Goal: Task Accomplishment & Management: Use online tool/utility

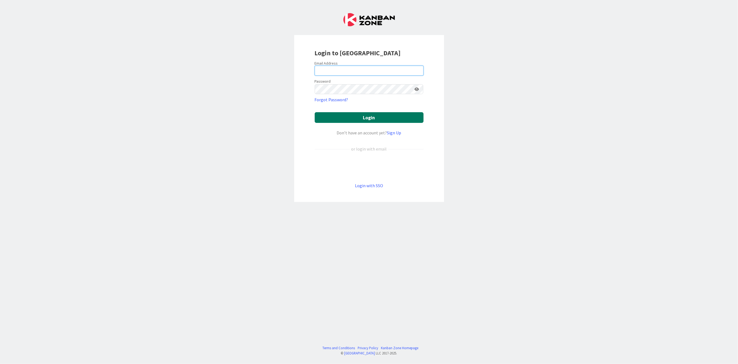
type input "[PERSON_NAME][EMAIL_ADDRESS][PERSON_NAME][DOMAIN_NAME][US_STATE]"
click at [362, 117] on button "Login" at bounding box center [369, 117] width 109 height 11
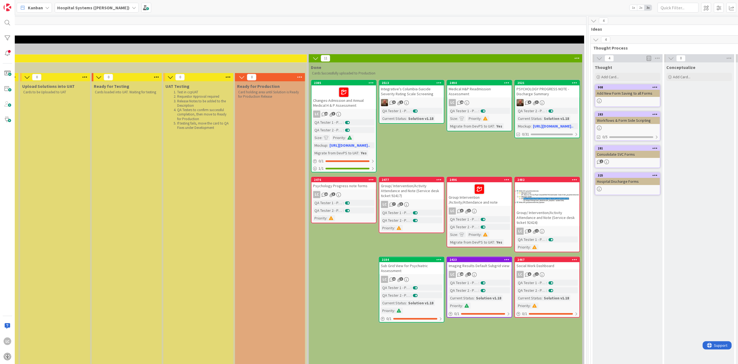
scroll to position [0, 885]
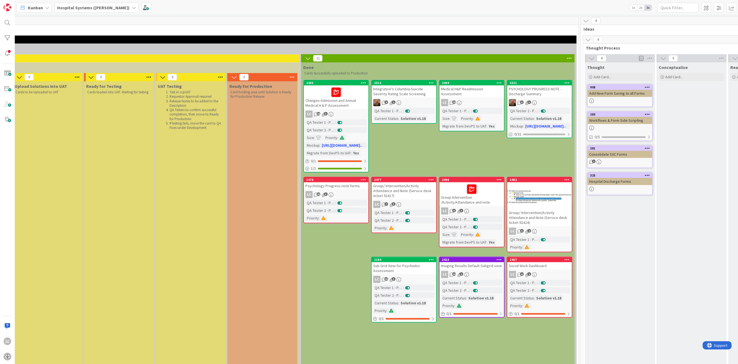
click at [394, 93] on div "Integrative's Columbia-Suicide Severity Rating Scale Screening" at bounding box center [404, 91] width 65 height 12
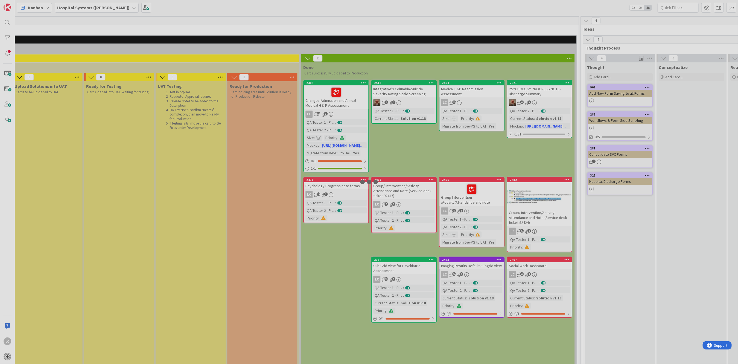
click at [394, 93] on div at bounding box center [369, 182] width 738 height 364
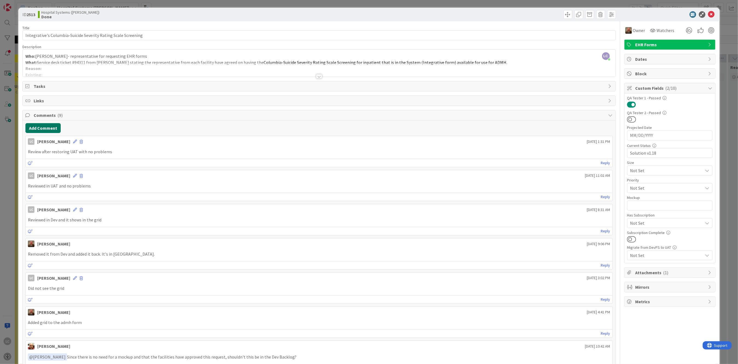
click at [36, 127] on button "Add Comment" at bounding box center [42, 128] width 35 height 10
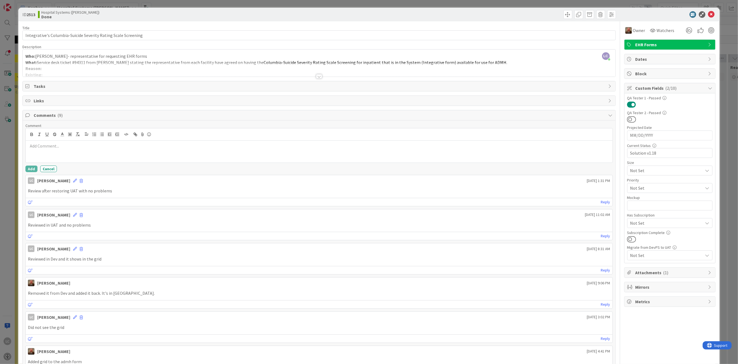
click at [32, 143] on p at bounding box center [319, 146] width 582 height 6
drag, startPoint x: 96, startPoint y: 145, endPoint x: 27, endPoint y: 147, distance: 68.7
click at [27, 147] on div "Migrated to Prod successfully" at bounding box center [319, 152] width 587 height 22
copy p "Migrated to Prod successfully"
click at [31, 170] on button "Add" at bounding box center [31, 168] width 12 height 7
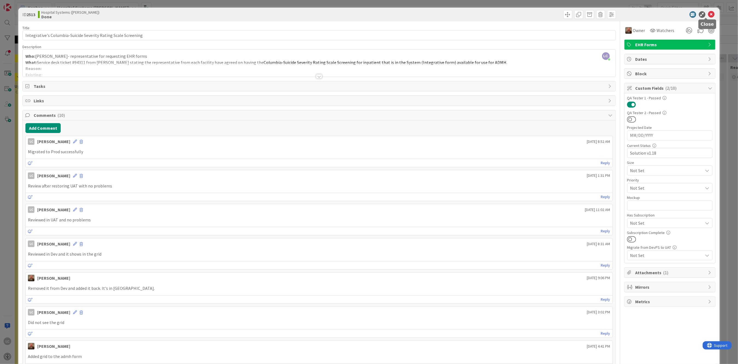
click at [708, 15] on icon at bounding box center [711, 14] width 7 height 7
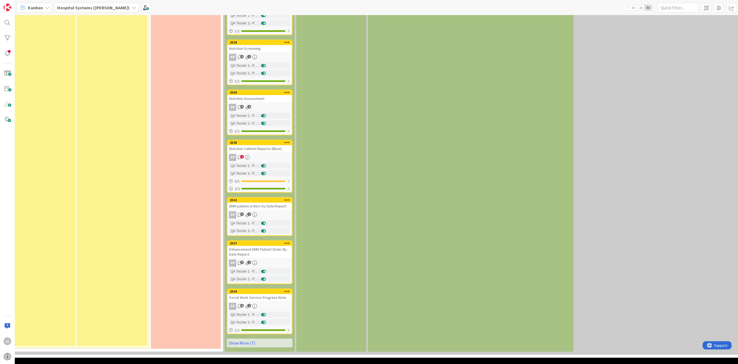
scroll to position [912, 526]
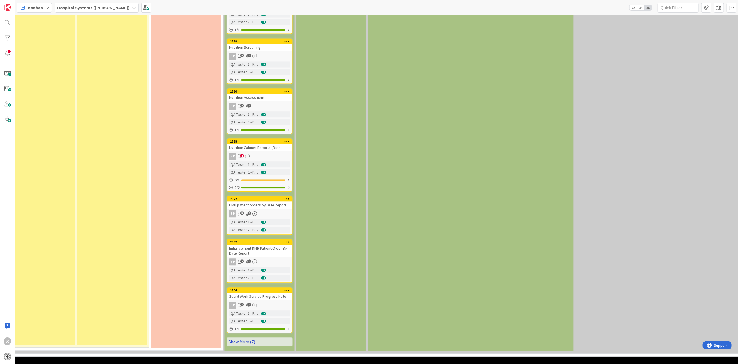
click at [242, 337] on link "Show More (7)" at bounding box center [260, 341] width 66 height 9
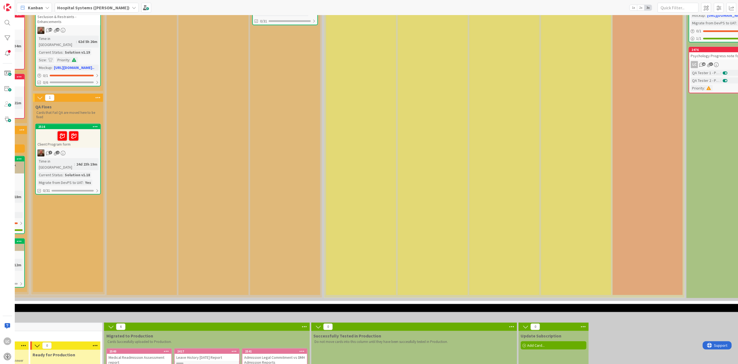
scroll to position [0, 499]
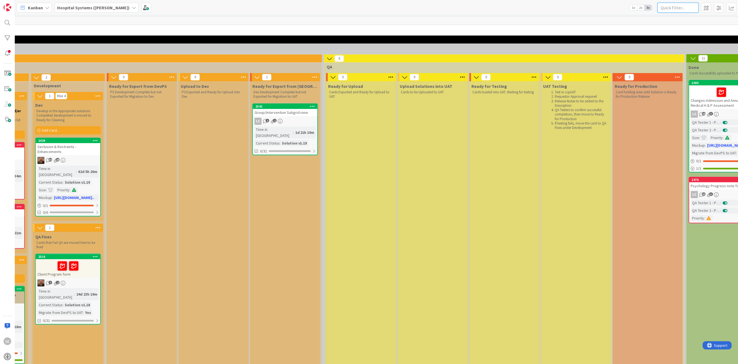
click at [668, 5] on input "text" at bounding box center [678, 8] width 41 height 10
click at [665, 7] on input "text" at bounding box center [678, 8] width 41 height 10
type input "2541"
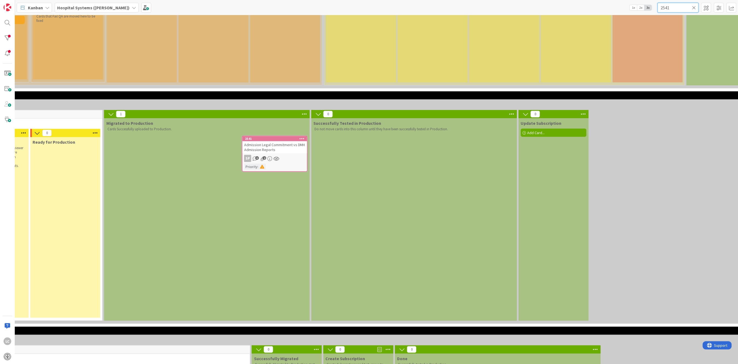
scroll to position [182, 499]
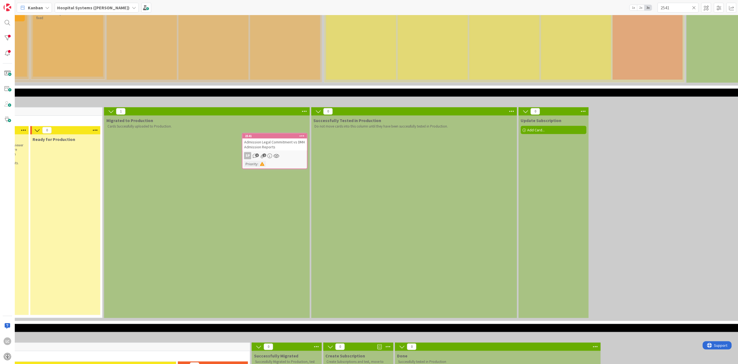
click at [277, 141] on span "Admission Legal Commitment vs DMH Admission Reports" at bounding box center [274, 144] width 61 height 10
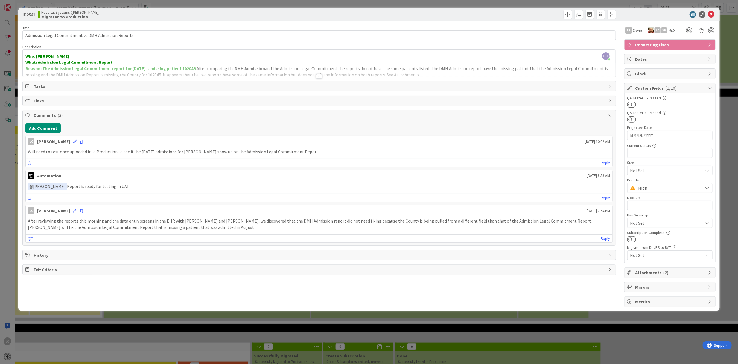
click at [646, 271] on span "Attachments ( 2 )" at bounding box center [671, 272] width 70 height 7
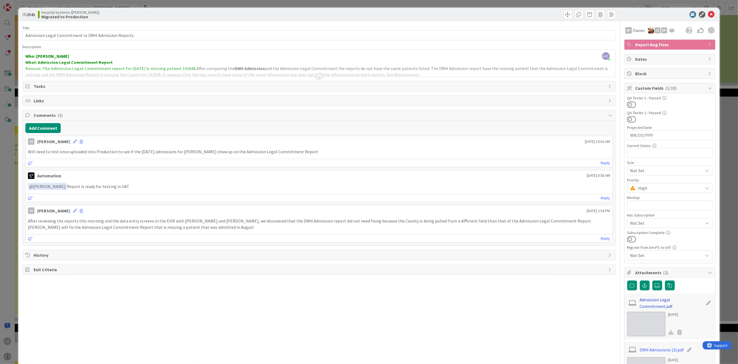
click at [654, 301] on link "Admission Legal Commitment.pdf" at bounding box center [671, 302] width 63 height 13
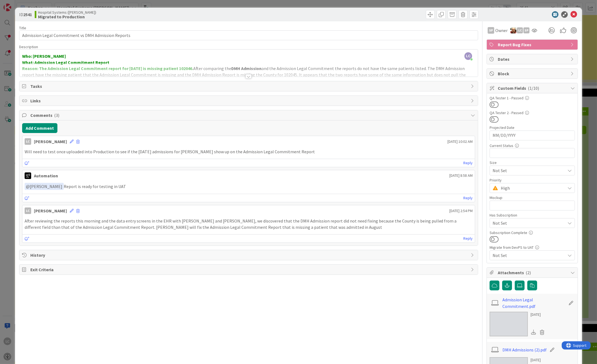
click at [46, 154] on p "Will need to test once uploaded into Production to see if the [DATE] admissions…" at bounding box center [249, 152] width 449 height 6
drag, startPoint x: 46, startPoint y: 152, endPoint x: 78, endPoint y: 151, distance: 31.5
click at [78, 151] on p "Will need to test once uploaded into Production to see if the [DATE] admissions…" at bounding box center [249, 152] width 449 height 6
drag, startPoint x: 47, startPoint y: 152, endPoint x: 291, endPoint y: 153, distance: 244.0
click at [291, 153] on p "Will need to test once uploaded into Production to see if the [DATE] admissions…" at bounding box center [249, 152] width 449 height 6
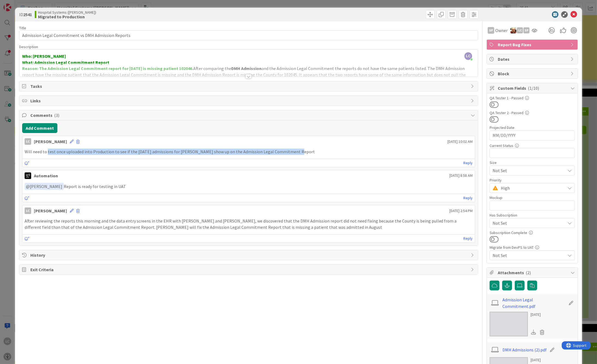
copy p "test once uploaded into Production to see if the [DATE] admissions for [PERSON_…"
click at [30, 128] on button "Add Comment" at bounding box center [39, 128] width 35 height 10
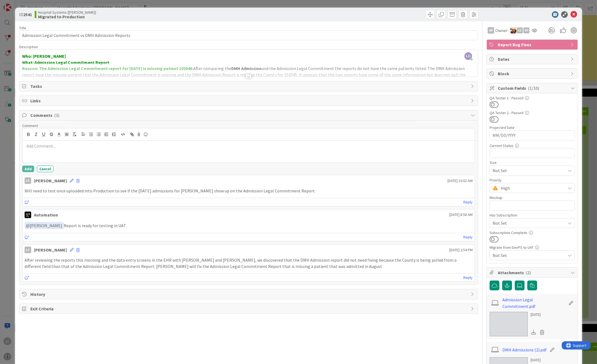
click at [28, 146] on p at bounding box center [249, 146] width 449 height 6
click at [27, 169] on button "Add" at bounding box center [28, 168] width 12 height 7
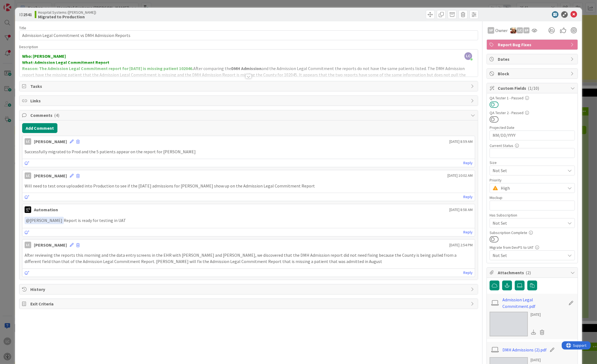
click at [490, 103] on button at bounding box center [494, 104] width 9 height 7
click at [571, 13] on icon at bounding box center [574, 14] width 7 height 7
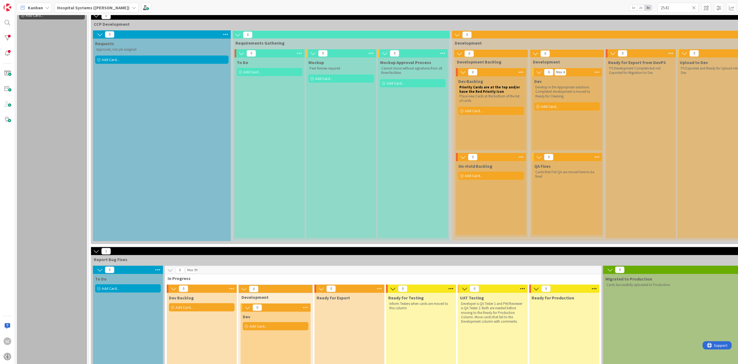
scroll to position [36, 0]
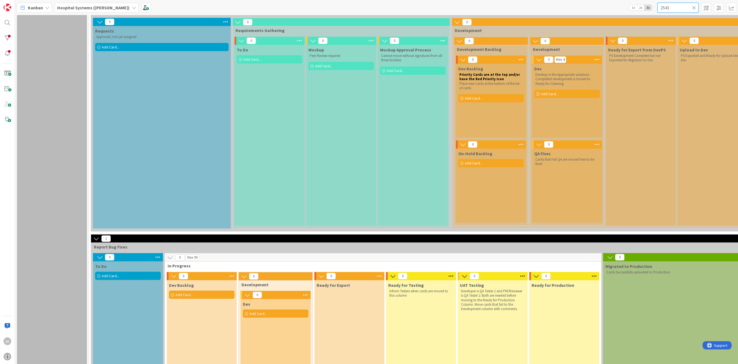
drag, startPoint x: 696, startPoint y: 4, endPoint x: 694, endPoint y: 6, distance: 2.9
click at [694, 6] on div "2541" at bounding box center [678, 8] width 41 height 10
click at [694, 6] on icon at bounding box center [694, 7] width 4 height 5
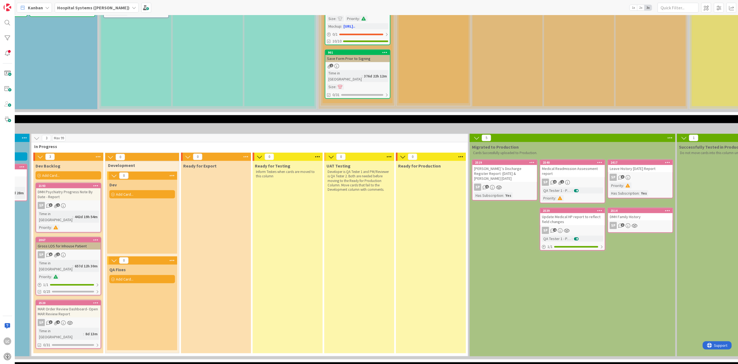
scroll to position [306, 133]
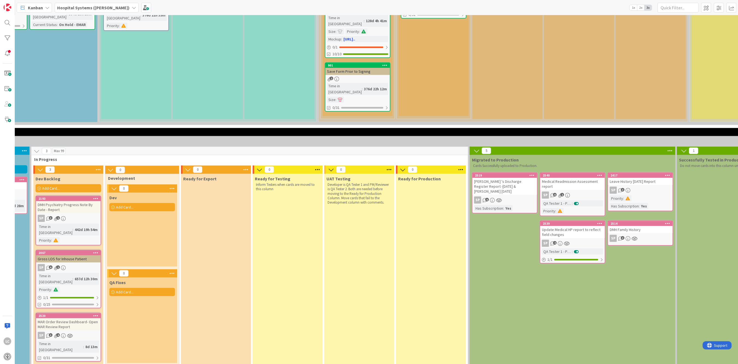
click at [503, 178] on div "[PERSON_NAME] 's Discharge Register Report -[DATE] & [PERSON_NAME] [DATE]" at bounding box center [505, 186] width 65 height 17
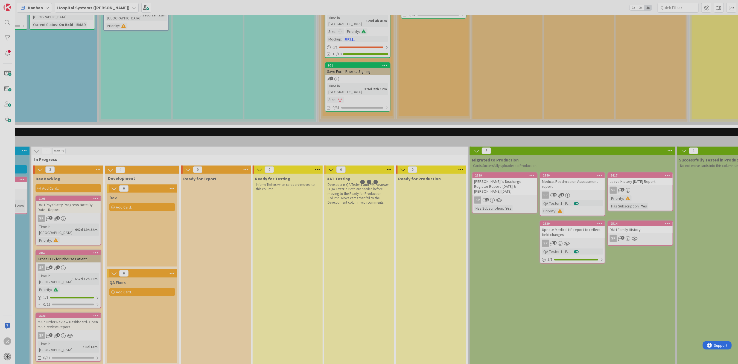
click at [503, 156] on div at bounding box center [369, 182] width 738 height 364
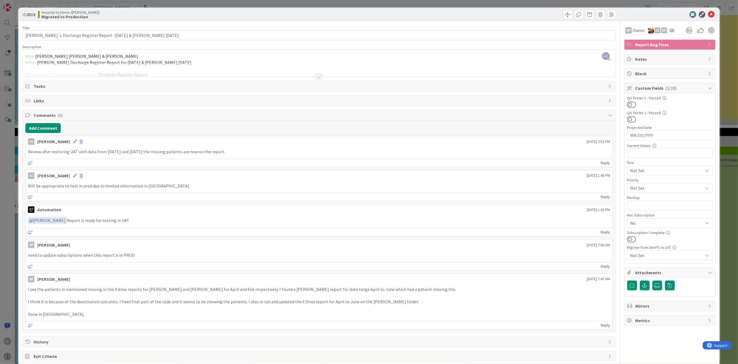
click at [318, 76] on div at bounding box center [319, 76] width 6 height 4
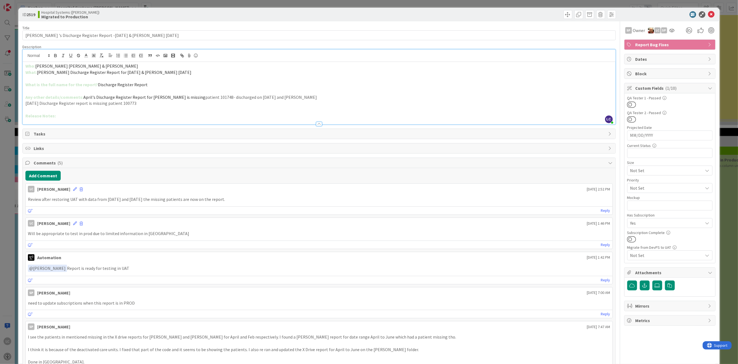
click at [206, 104] on p "[DATE] Discharge Register report is missing patient 100773" at bounding box center [318, 103] width 587 height 6
click at [28, 173] on button "Add Comment" at bounding box center [42, 176] width 35 height 10
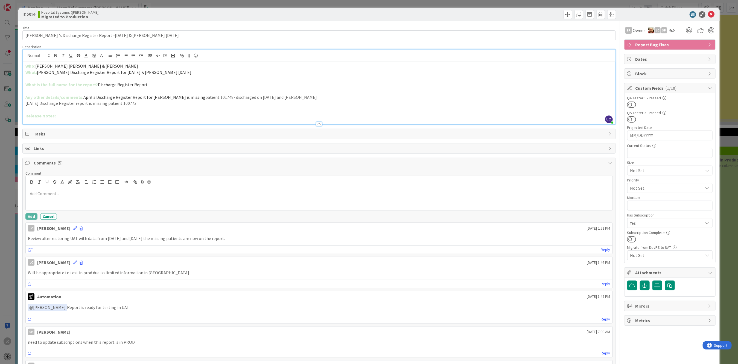
click at [37, 193] on p at bounding box center [319, 193] width 582 height 6
click at [31, 217] on button "Add" at bounding box center [31, 216] width 12 height 7
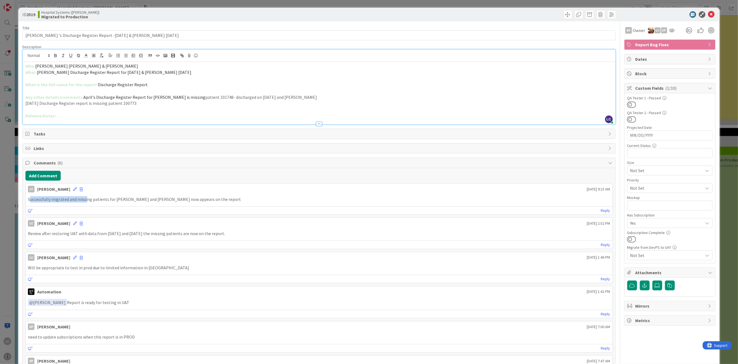
drag, startPoint x: 30, startPoint y: 200, endPoint x: 87, endPoint y: 202, distance: 57.2
click at [87, 202] on p "Successfully migrated and missing patients for [PERSON_NAME] and [PERSON_NAME] …" at bounding box center [319, 199] width 582 height 6
click at [248, 203] on div "Successfully migrated and missing patients for [PERSON_NAME] and [PERSON_NAME] …" at bounding box center [319, 199] width 587 height 11
drag, startPoint x: 30, startPoint y: 199, endPoint x: 212, endPoint y: 200, distance: 181.9
click at [212, 200] on p "Successfully migrated and missing patients for [PERSON_NAME] and [PERSON_NAME] …" at bounding box center [319, 199] width 582 height 6
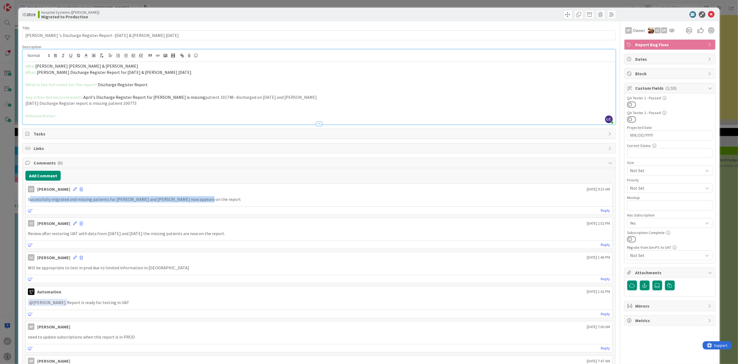
copy p "uccessfully migrated and missing patients for [PERSON_NAME] and [PERSON_NAME] n…"
click at [627, 105] on button at bounding box center [631, 104] width 9 height 7
click at [708, 13] on icon at bounding box center [711, 14] width 7 height 7
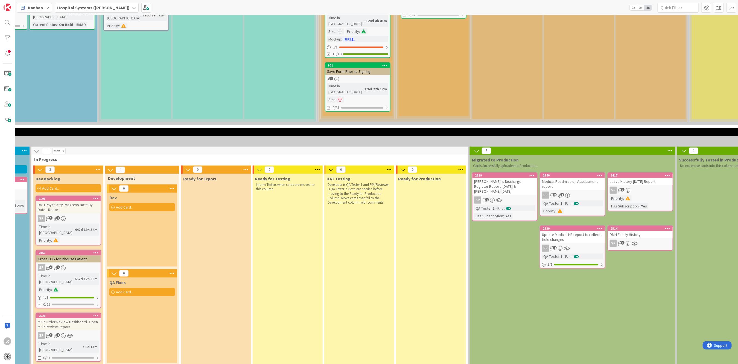
click at [572, 178] on div "Medical Readmission Assessment report" at bounding box center [572, 184] width 65 height 12
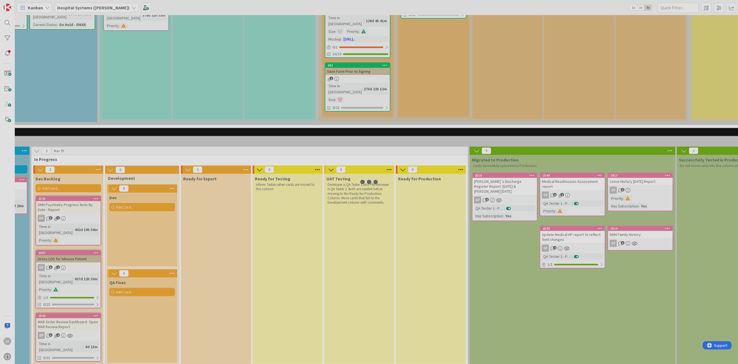
click at [572, 159] on div at bounding box center [369, 182] width 738 height 364
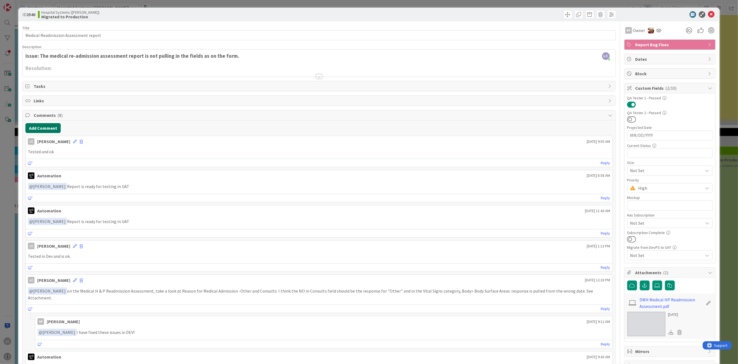
click at [37, 128] on button "Add Comment" at bounding box center [42, 128] width 35 height 10
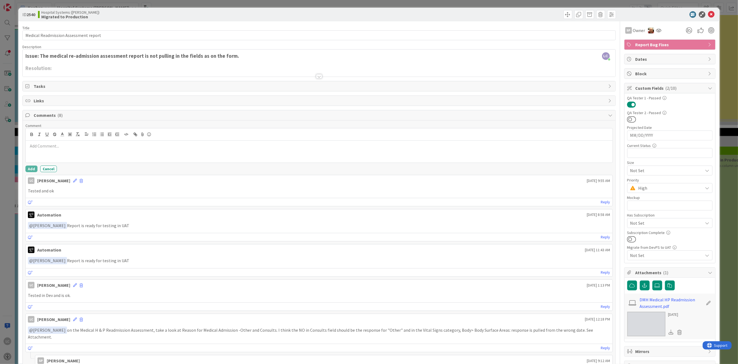
click at [34, 146] on p at bounding box center [319, 146] width 582 height 6
click at [31, 168] on button "Add" at bounding box center [31, 168] width 12 height 7
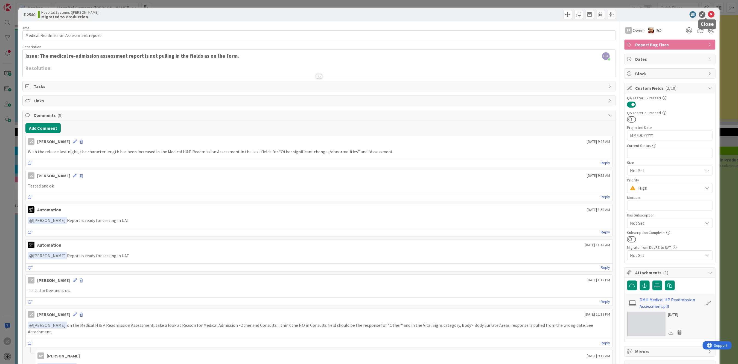
click at [708, 13] on icon at bounding box center [711, 14] width 7 height 7
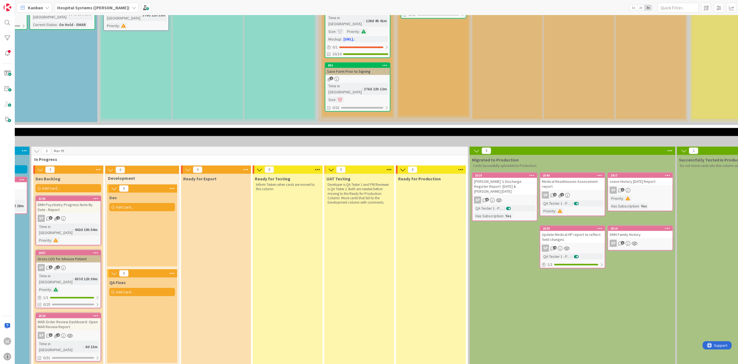
click at [556, 231] on div "Update Medical HP report to reflect field changes" at bounding box center [572, 237] width 65 height 12
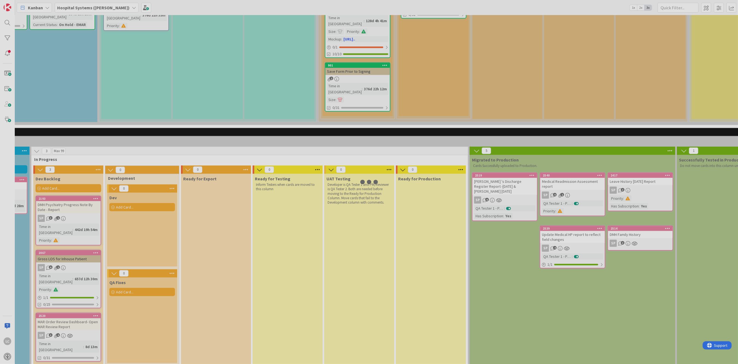
click at [556, 206] on div at bounding box center [369, 182] width 738 height 364
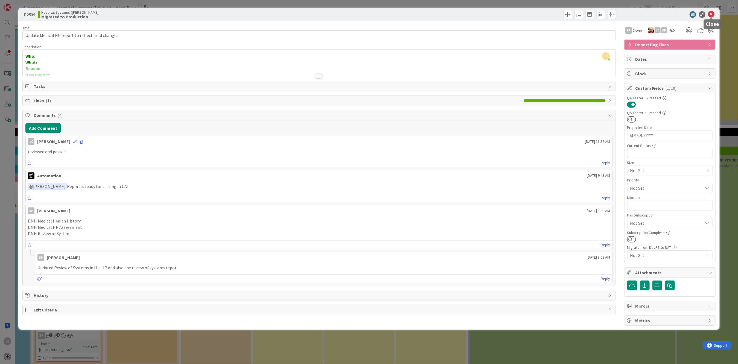
click at [713, 12] on icon at bounding box center [711, 14] width 7 height 7
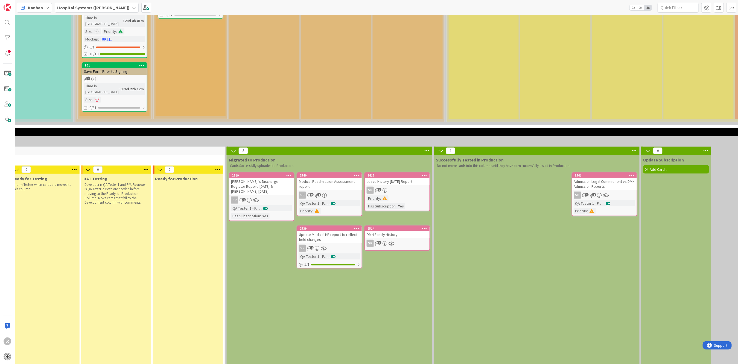
scroll to position [306, 386]
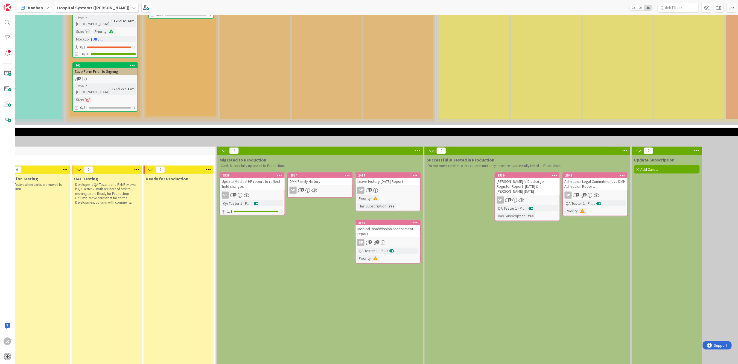
click at [382, 239] on div "SP 9 1" at bounding box center [388, 242] width 65 height 7
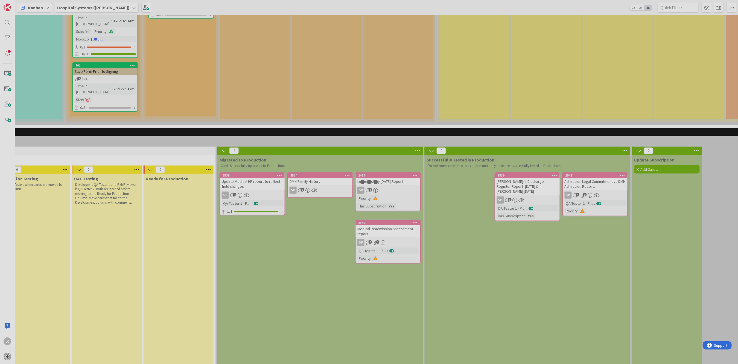
click at [382, 212] on div at bounding box center [369, 182] width 738 height 364
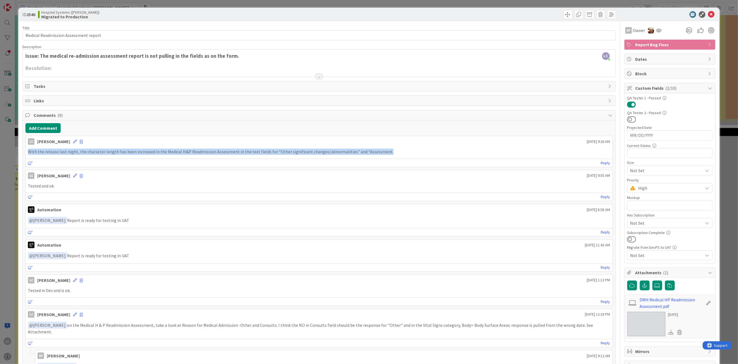
drag, startPoint x: 28, startPoint y: 151, endPoint x: 397, endPoint y: 153, distance: 369.3
click at [397, 153] on p "With the release last night, the character length has been increased in the Med…" at bounding box center [319, 152] width 582 height 6
copy p "With the release last night, the character length has been increased in the Med…"
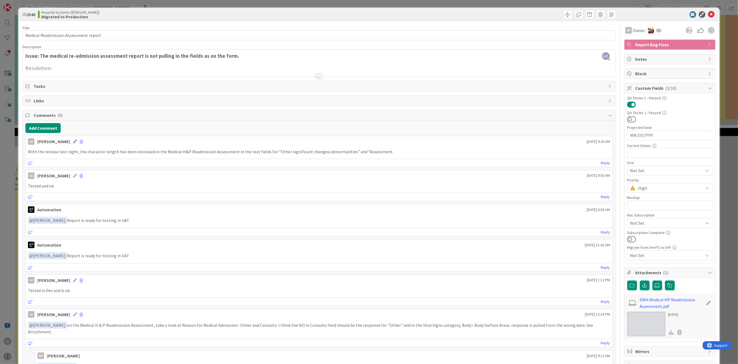
click at [77, 141] on icon at bounding box center [75, 141] width 4 height 4
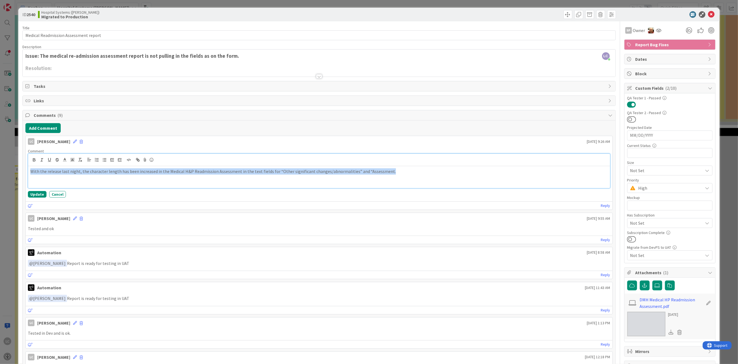
drag, startPoint x: 367, startPoint y: 174, endPoint x: -24, endPoint y: 185, distance: 391.0
click at [0, 185] on html "LC Kanban Hospital Systems ([PERSON_NAME]) 1x 2x 3x 1 Backlog Add Card... 1061 …" at bounding box center [369, 182] width 738 height 364
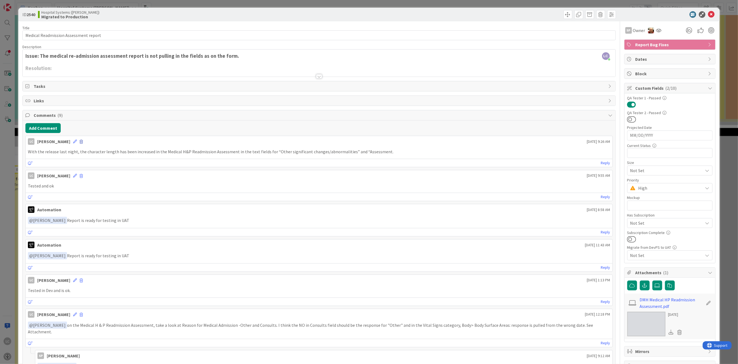
click at [83, 141] on span at bounding box center [81, 142] width 3 height 4
click at [30, 165] on button "Delete" at bounding box center [27, 167] width 21 height 10
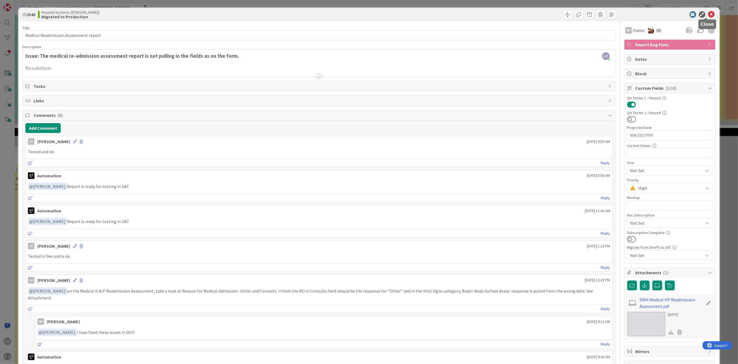
click at [708, 13] on icon at bounding box center [711, 14] width 7 height 7
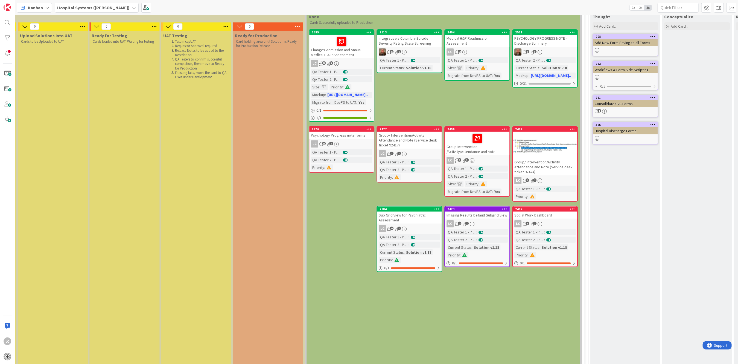
scroll to position [51, 912]
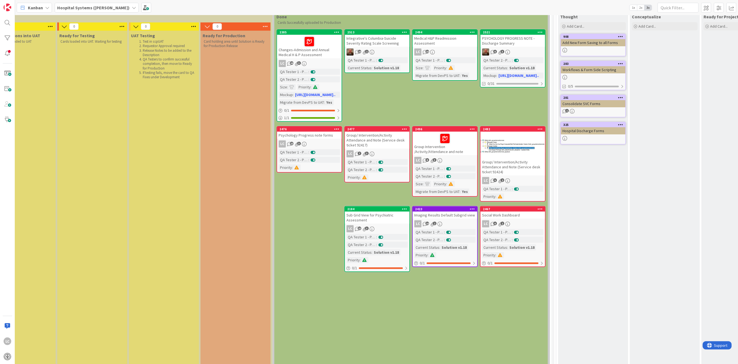
click at [450, 36] on div "Medical H&P Readmission Assessment" at bounding box center [445, 41] width 65 height 12
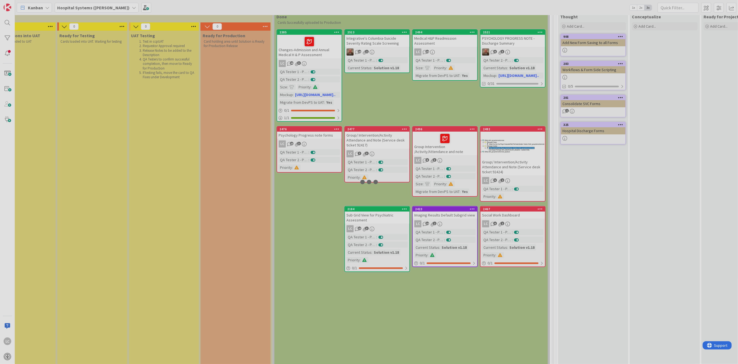
click at [450, 36] on div at bounding box center [369, 182] width 738 height 364
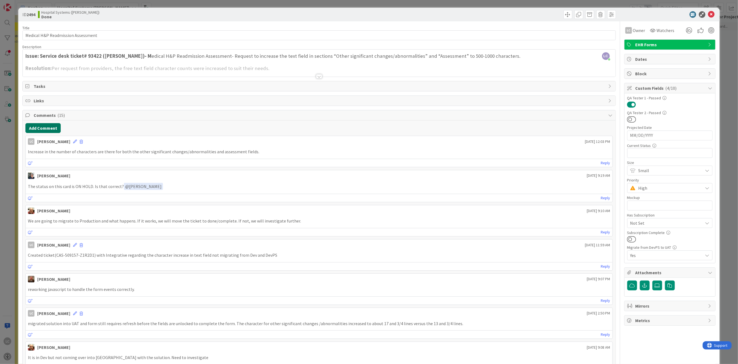
click at [39, 131] on button "Add Comment" at bounding box center [42, 128] width 35 height 10
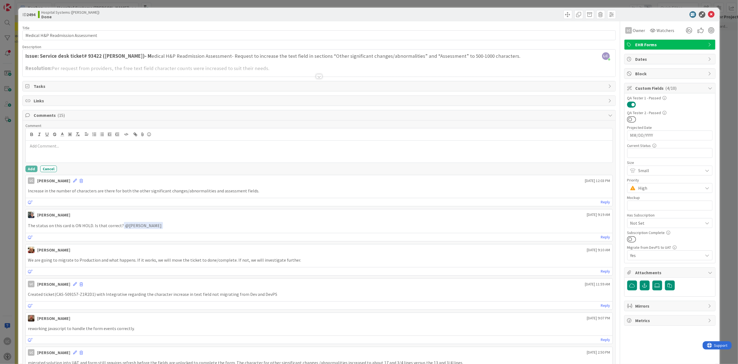
click at [36, 148] on p at bounding box center [319, 146] width 582 height 6
click at [32, 170] on button "Add" at bounding box center [31, 168] width 12 height 7
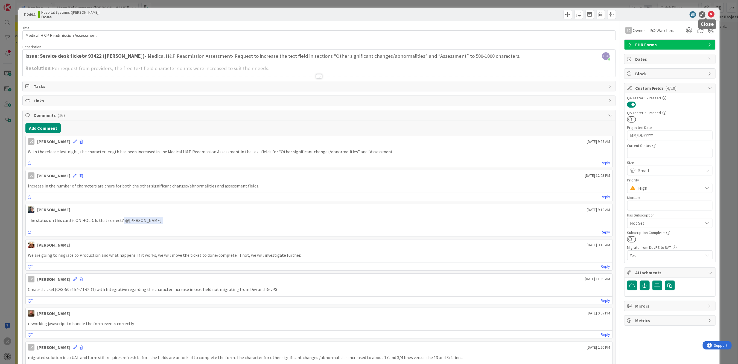
click at [708, 13] on icon at bounding box center [711, 14] width 7 height 7
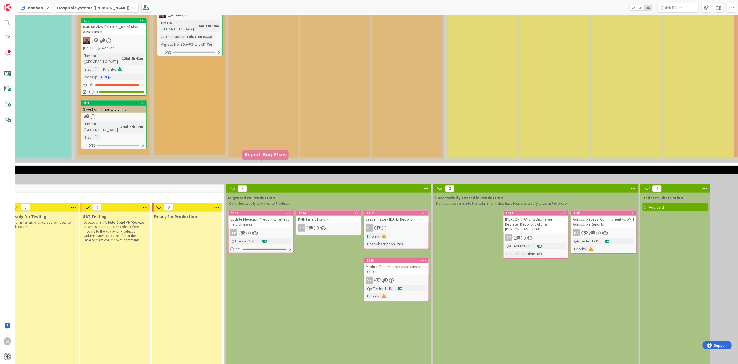
scroll to position [292, 377]
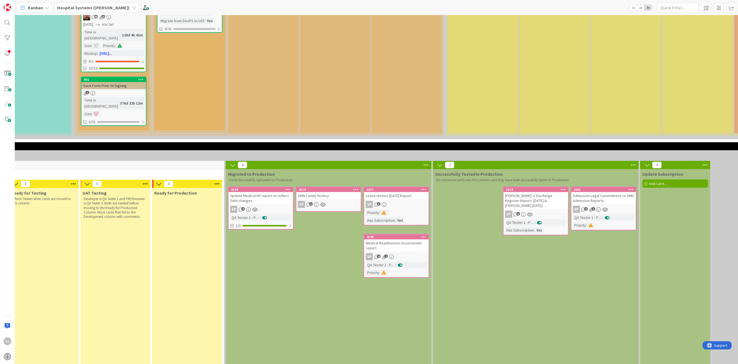
click at [387, 239] on div "Medical Readmission Assessment report" at bounding box center [396, 245] width 65 height 12
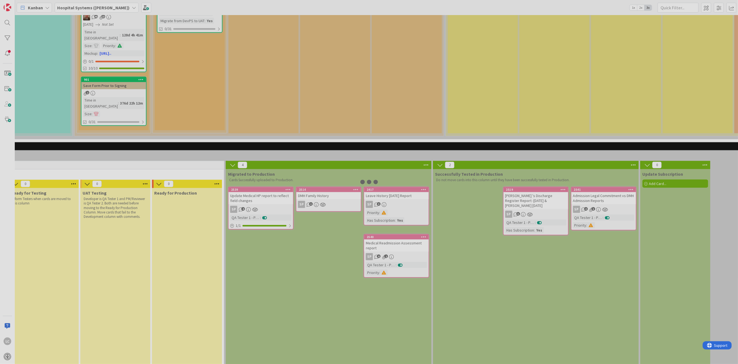
click at [387, 217] on div at bounding box center [369, 182] width 738 height 364
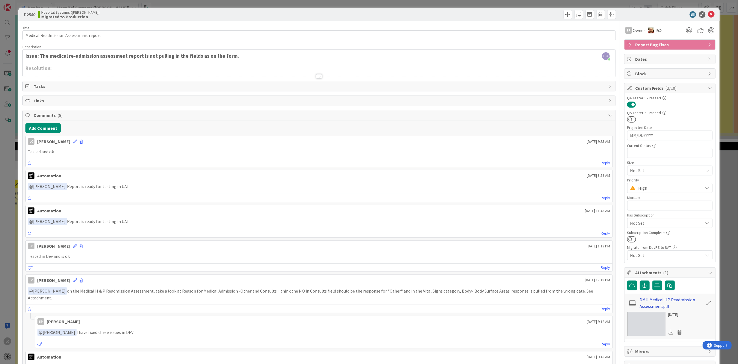
click at [652, 301] on link "DMH Medical HP Readmission Assessment.pdf" at bounding box center [671, 302] width 63 height 13
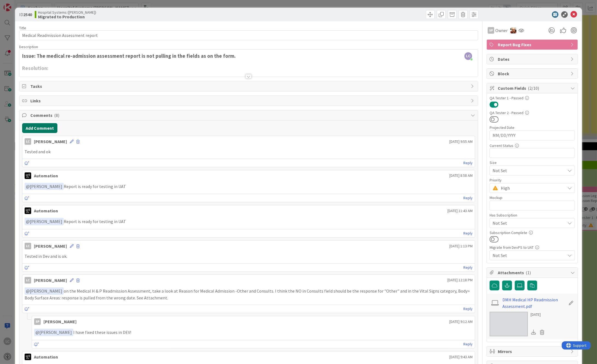
click at [42, 127] on button "Add Comment" at bounding box center [39, 128] width 35 height 10
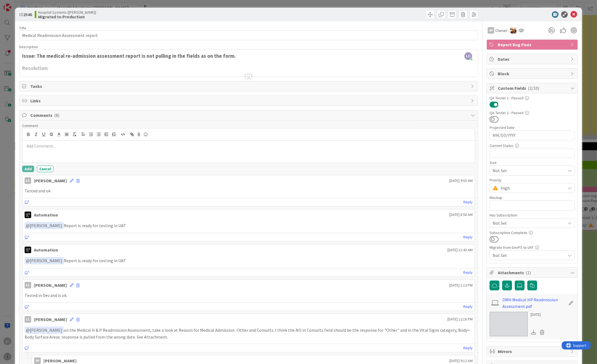
click at [32, 146] on p at bounding box center [249, 146] width 449 height 6
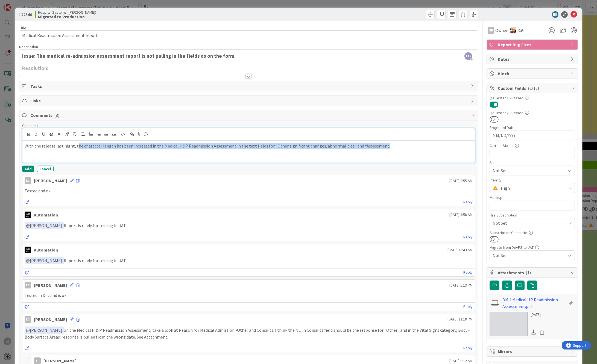
drag, startPoint x: 75, startPoint y: 146, endPoint x: 391, endPoint y: 150, distance: 315.9
click at [391, 150] on div "With the release last night, the character length has been increased in the Med…" at bounding box center [248, 152] width 453 height 22
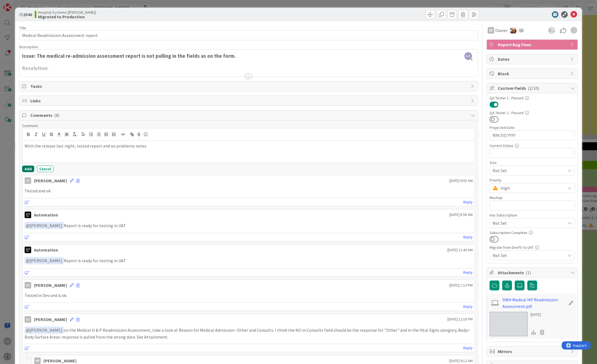
click at [24, 169] on button "Add" at bounding box center [28, 168] width 12 height 7
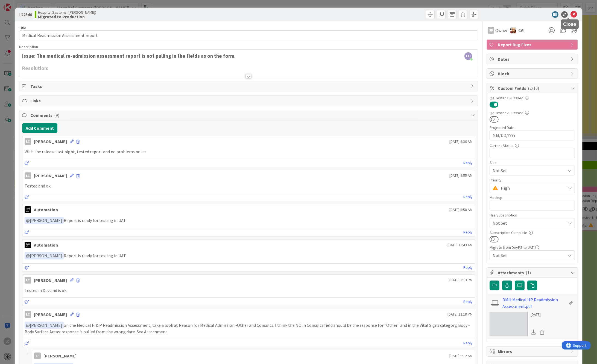
click at [571, 16] on icon at bounding box center [574, 14] width 7 height 7
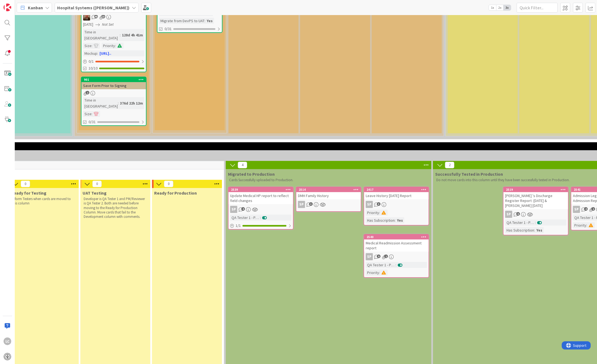
click at [386, 239] on div "Medical Readmission Assessment report" at bounding box center [396, 245] width 65 height 12
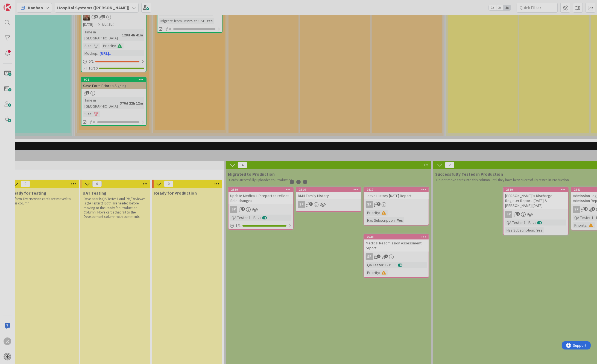
click at [386, 216] on div at bounding box center [298, 182] width 597 height 364
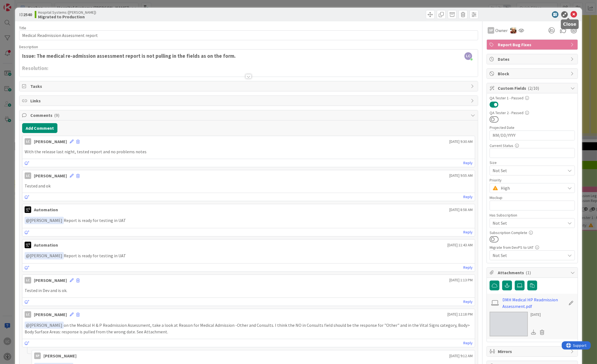
click at [571, 14] on icon at bounding box center [574, 14] width 7 height 7
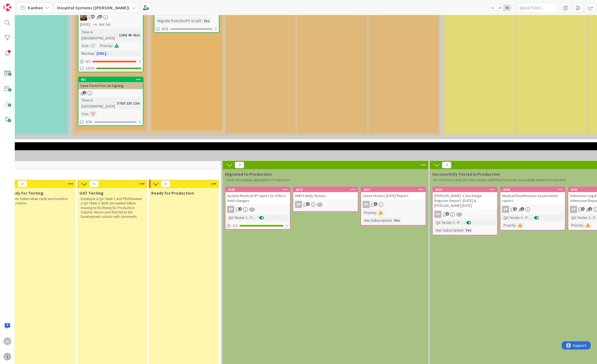
scroll to position [292, 381]
click at [374, 192] on div "Leave History [DATE] Report" at bounding box center [392, 195] width 65 height 7
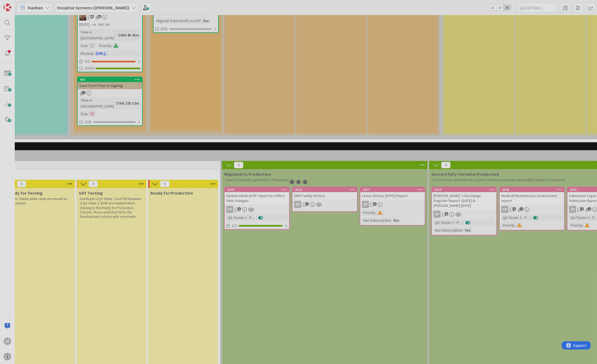
click at [374, 172] on div at bounding box center [298, 182] width 597 height 364
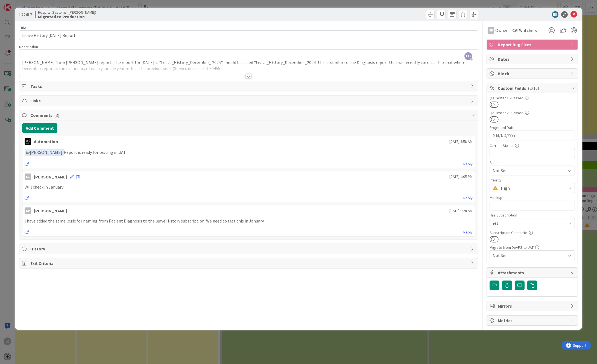
click at [248, 76] on div at bounding box center [249, 76] width 6 height 4
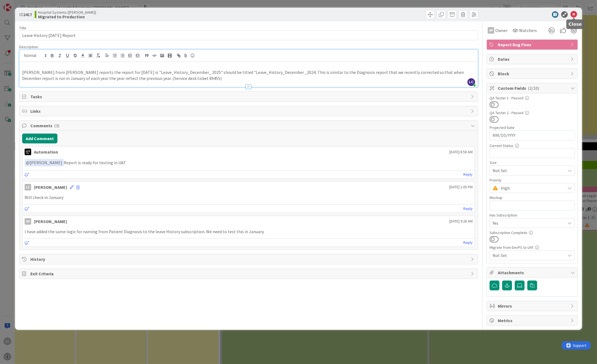
click at [575, 14] on icon at bounding box center [574, 14] width 7 height 7
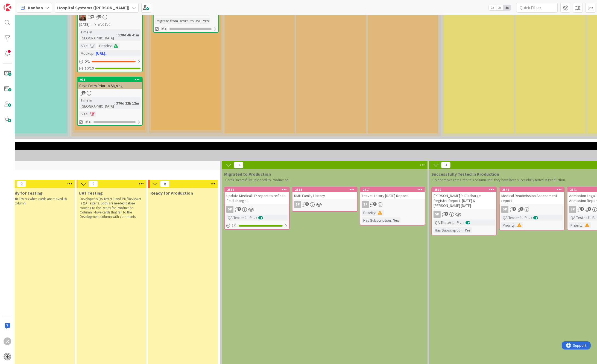
click at [575, 14] on div "Kanban Hospital Systems ([PERSON_NAME]) 1x 2x 3x" at bounding box center [306, 7] width 582 height 15
click at [377, 192] on div "Leave History [DATE] Report" at bounding box center [392, 195] width 65 height 7
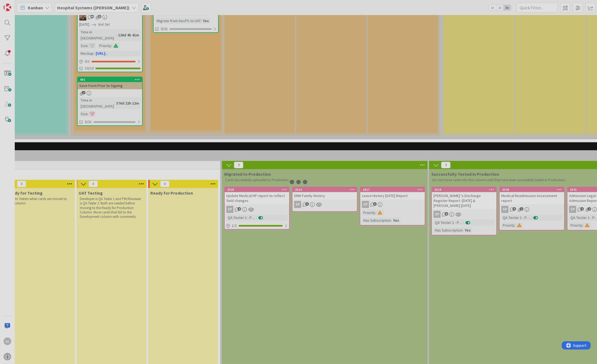
click at [377, 168] on div at bounding box center [298, 182] width 597 height 364
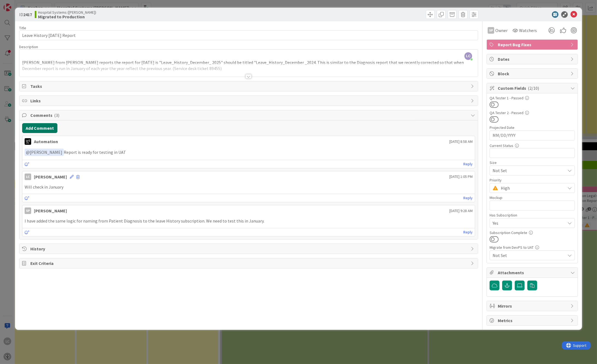
click at [32, 130] on button "Add Comment" at bounding box center [39, 128] width 35 height 10
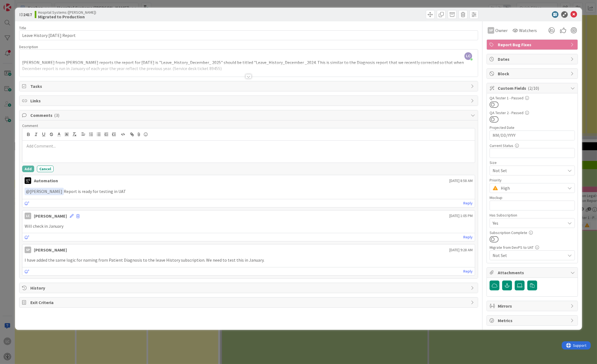
click at [29, 148] on p at bounding box center [249, 146] width 449 height 6
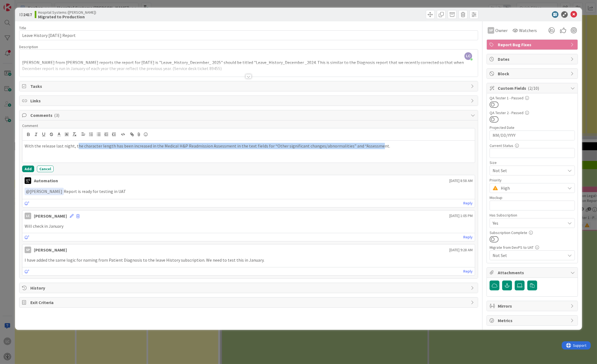
drag, startPoint x: 75, startPoint y: 147, endPoint x: 370, endPoint y: 139, distance: 295.2
click at [370, 139] on div "With the release last night, the character length has been increased in the Med…" at bounding box center [248, 145] width 453 height 34
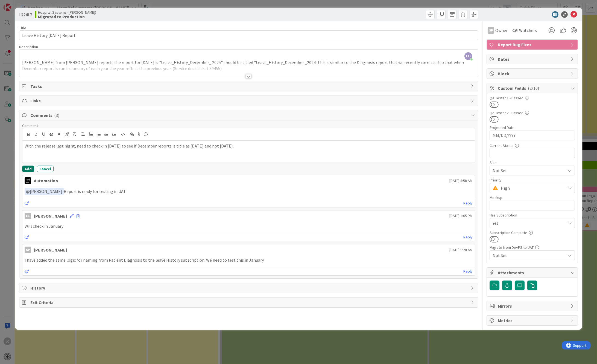
click at [28, 167] on button "Add" at bounding box center [28, 168] width 12 height 7
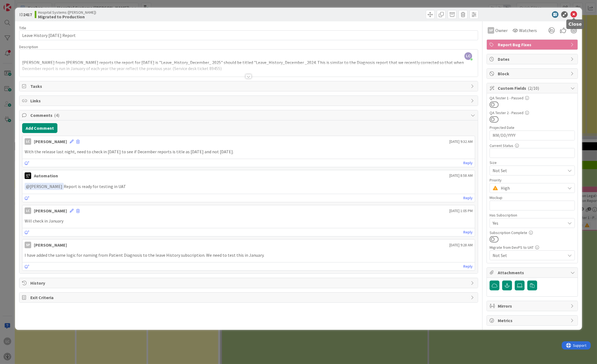
click at [575, 13] on icon at bounding box center [574, 14] width 7 height 7
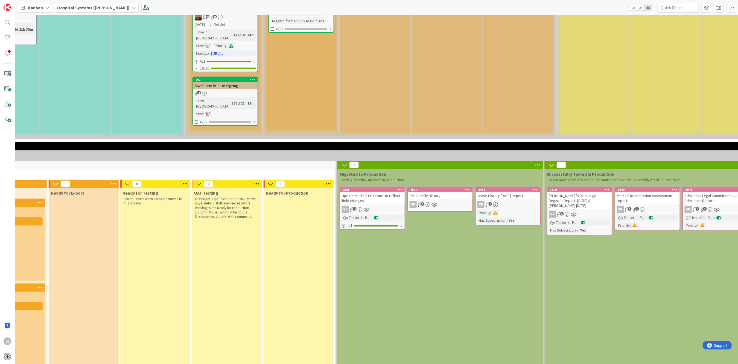
scroll to position [292, 258]
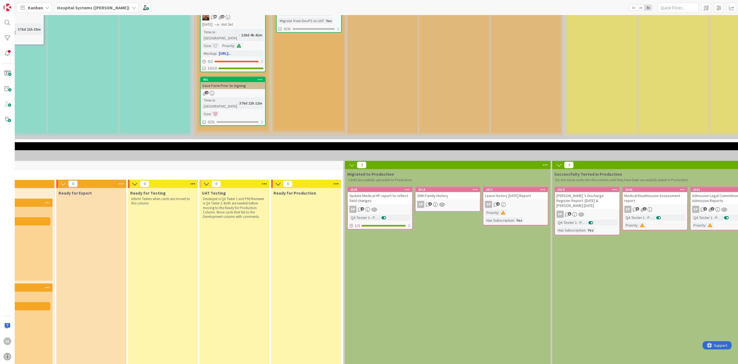
click at [423, 192] on div "DMH Family History" at bounding box center [448, 195] width 65 height 7
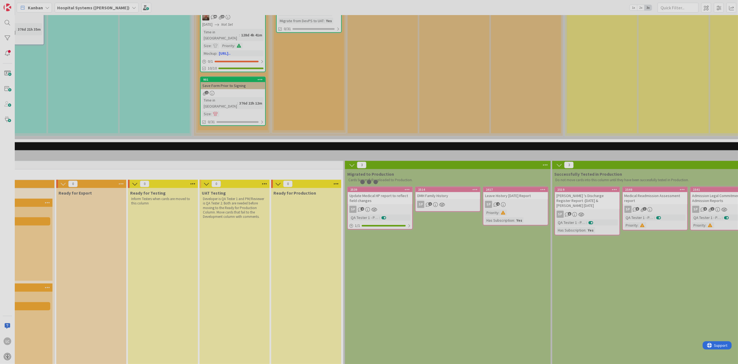
click at [423, 168] on div at bounding box center [369, 182] width 738 height 364
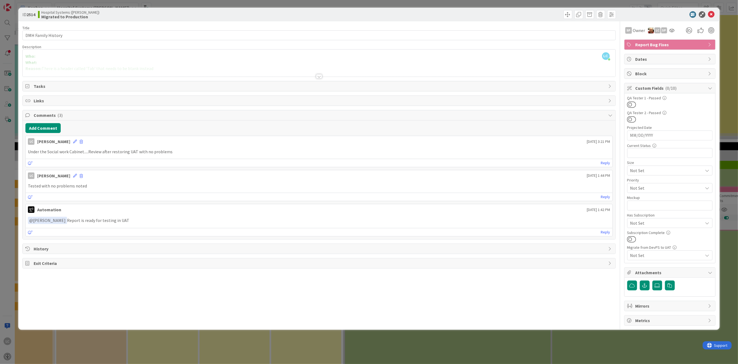
click at [320, 75] on div at bounding box center [319, 76] width 6 height 4
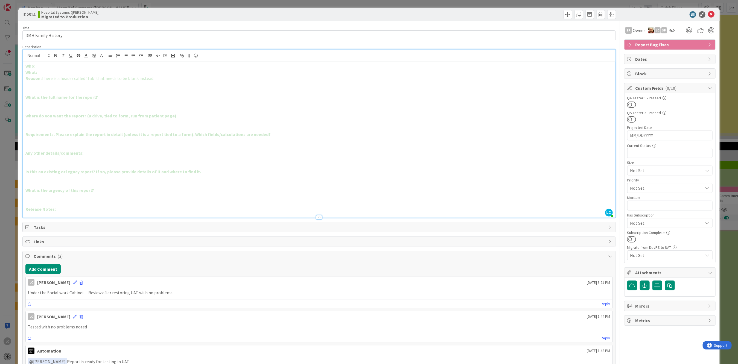
click at [43, 257] on span "Comments ( 3 )" at bounding box center [320, 256] width 572 height 7
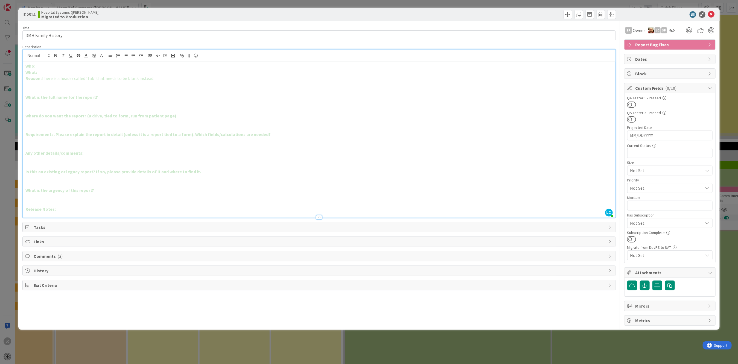
click at [43, 254] on span "Comments ( 3 )" at bounding box center [320, 256] width 572 height 7
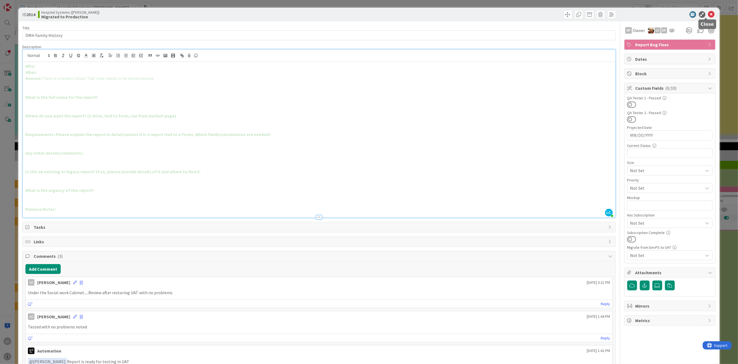
click at [708, 12] on icon at bounding box center [711, 14] width 7 height 7
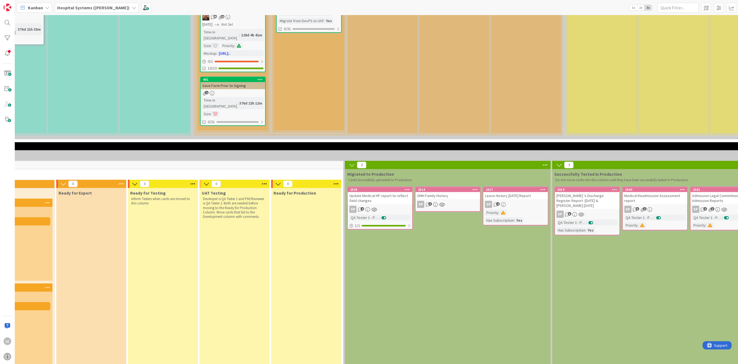
click at [365, 192] on div "Update Medical HP report to reflect field changes" at bounding box center [380, 198] width 65 height 12
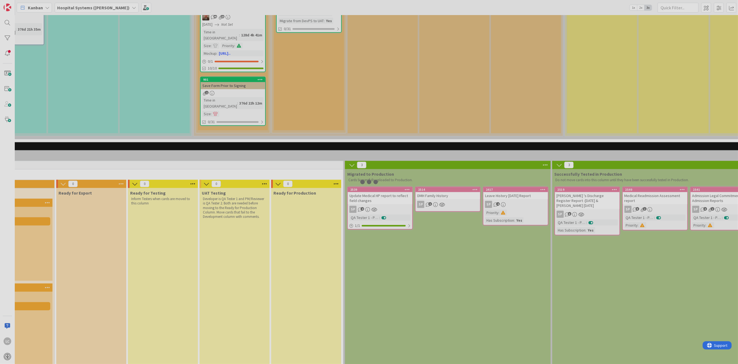
click at [365, 173] on div at bounding box center [369, 182] width 738 height 364
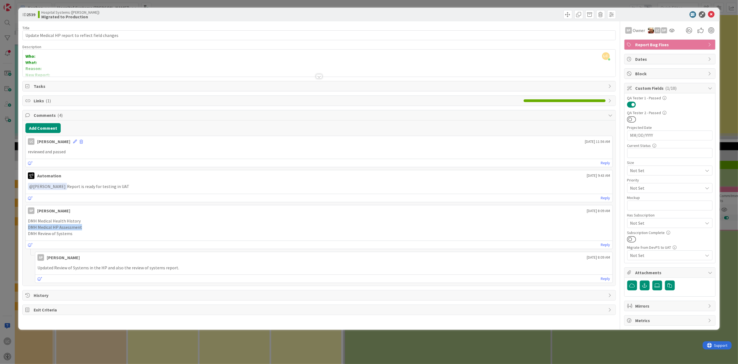
drag, startPoint x: 28, startPoint y: 227, endPoint x: 87, endPoint y: 227, distance: 59.1
click at [87, 227] on p "DMH Medical HP Assessment" at bounding box center [319, 227] width 582 height 6
drag, startPoint x: 30, startPoint y: 220, endPoint x: 36, endPoint y: 220, distance: 5.8
click at [36, 220] on p "DMH Medical Health History" at bounding box center [319, 221] width 582 height 6
drag, startPoint x: 36, startPoint y: 220, endPoint x: 30, endPoint y: 228, distance: 10.0
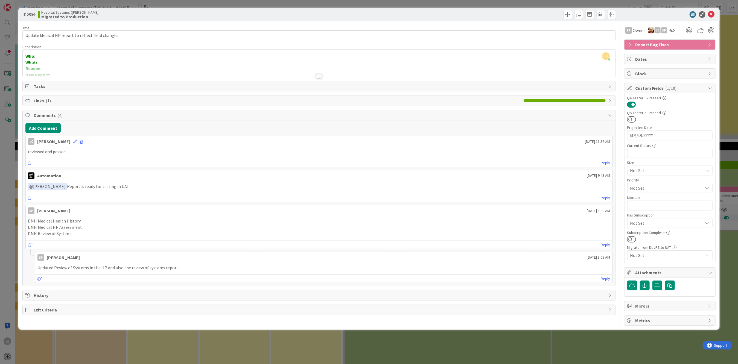
click at [30, 228] on p "DMH Medical HP Assessment" at bounding box center [319, 227] width 582 height 6
click at [31, 228] on p "DMH Medical HP Assessment" at bounding box center [319, 227] width 582 height 6
drag, startPoint x: 28, startPoint y: 227, endPoint x: 88, endPoint y: 226, distance: 59.9
click at [88, 226] on p "DMH Medical HP Assessment" at bounding box center [319, 227] width 582 height 6
click at [37, 129] on button "Add Comment" at bounding box center [42, 128] width 35 height 10
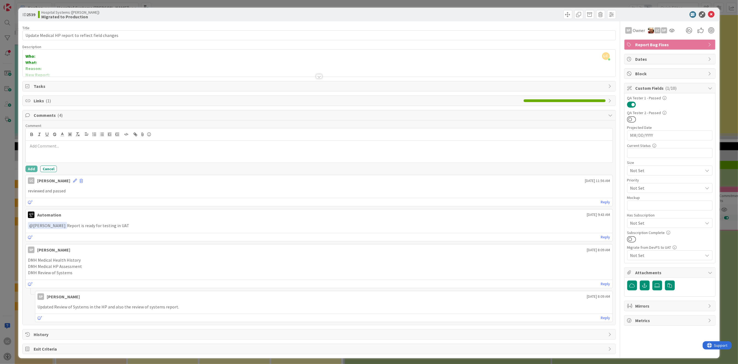
click at [36, 147] on p at bounding box center [319, 146] width 582 height 6
drag, startPoint x: 77, startPoint y: 147, endPoint x: 161, endPoint y: 147, distance: 83.7
click at [161, 147] on p "With the release last night, the character length has been increased in the Med…" at bounding box center [319, 146] width 582 height 6
drag, startPoint x: 102, startPoint y: 145, endPoint x: 133, endPoint y: 150, distance: 32.0
click at [103, 145] on p "With the release last night, Medical H&P Readmission Assessment in the text fie…" at bounding box center [319, 146] width 582 height 6
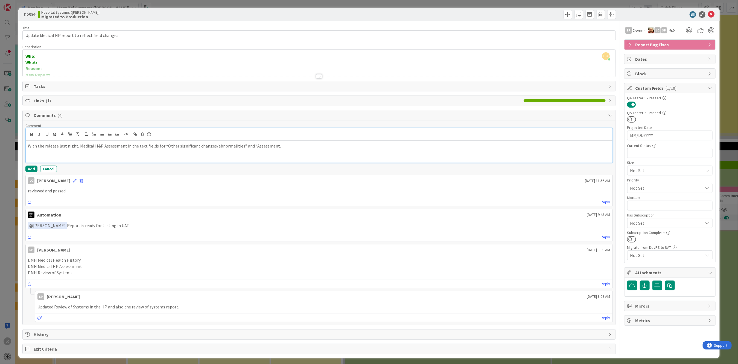
click at [78, 146] on p "With the release last night, Medical H&P Assessment in the text fields for “Oth…" at bounding box center [319, 146] width 582 height 6
click at [130, 145] on p "With the release last night, the Medical H&P Assessment in the text fields for …" at bounding box center [319, 146] width 582 height 6
click at [305, 145] on p "With the release last night, the Medical H&P Assessment , Review of Systems and…" at bounding box center [319, 146] width 582 height 6
click at [290, 145] on p "With the release last night, the Medical H&P Assessment , Review of Systems and…" at bounding box center [319, 146] width 582 height 6
click at [339, 148] on p "With the release last night, the Medical H&P Assessment , Review of Systems and…" at bounding box center [319, 146] width 582 height 6
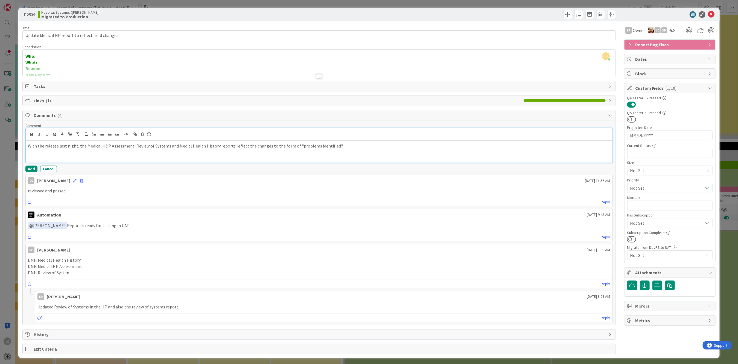
click at [128, 161] on div "With the release last night, the Medical H&P Assessment, Review of Systems and …" at bounding box center [319, 152] width 587 height 22
click at [30, 166] on button "Add" at bounding box center [31, 168] width 12 height 7
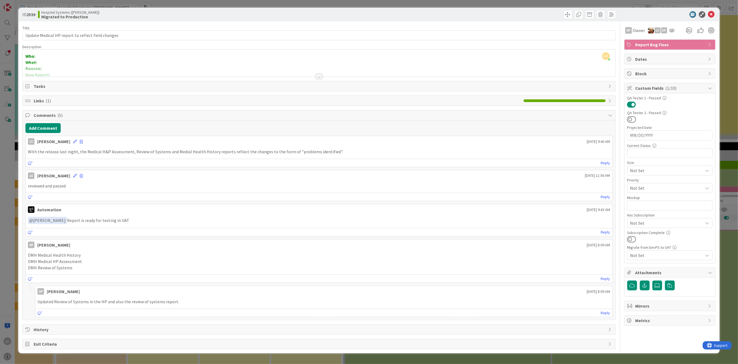
click at [27, 152] on div "With the release last night, the Medical H&P Assessment, Review of Systems and …" at bounding box center [319, 151] width 587 height 11
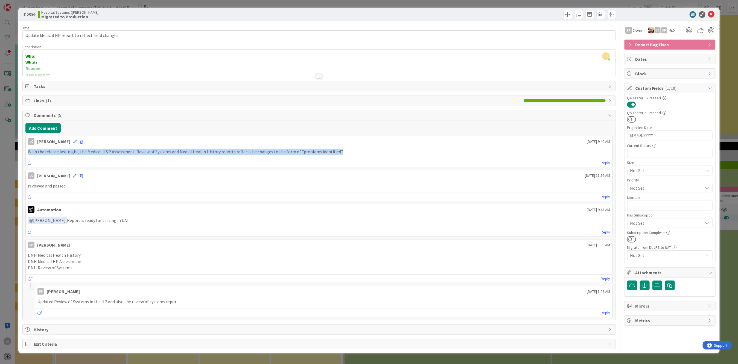
drag, startPoint x: 29, startPoint y: 152, endPoint x: 354, endPoint y: 155, distance: 325.0
click at [354, 155] on div "With the release last night, the Medical H&P Assessment, Review of Systems and …" at bounding box center [319, 151] width 587 height 11
copy p "With the release last night, the Medical H&P Assessment, Review of Systems and …"
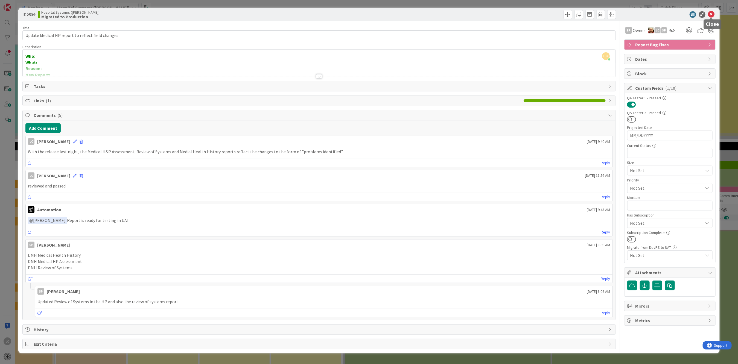
click at [714, 14] on icon at bounding box center [711, 14] width 7 height 7
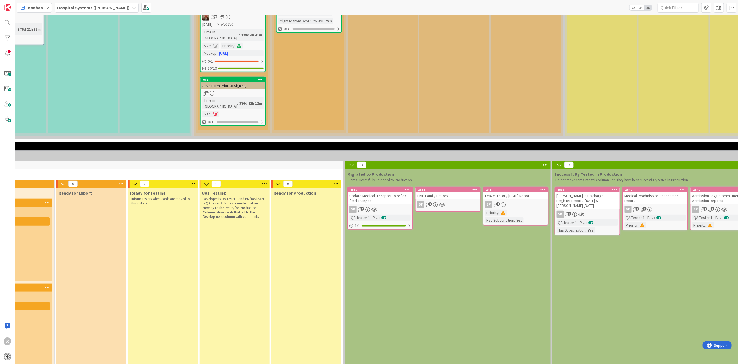
click at [409, 251] on div "Migrated to Production Cards Successfully uploaded to Production. 2417 Leave Hi…" at bounding box center [448, 276] width 206 height 214
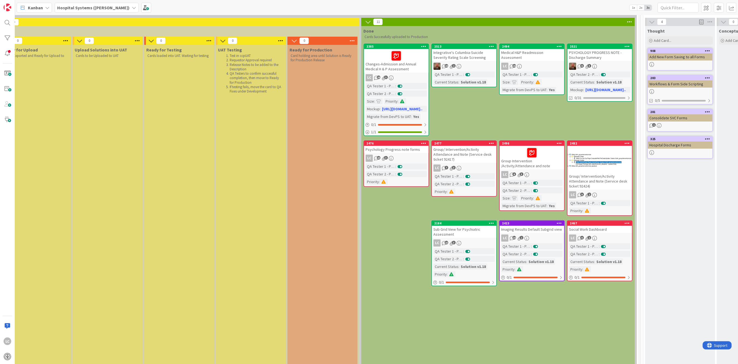
scroll to position [36, 826]
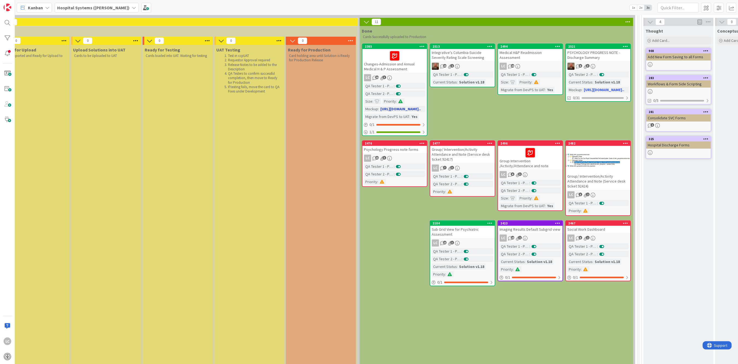
click at [370, 69] on div "Changes-Admission and Annual Medical H & P Assessment" at bounding box center [394, 61] width 65 height 24
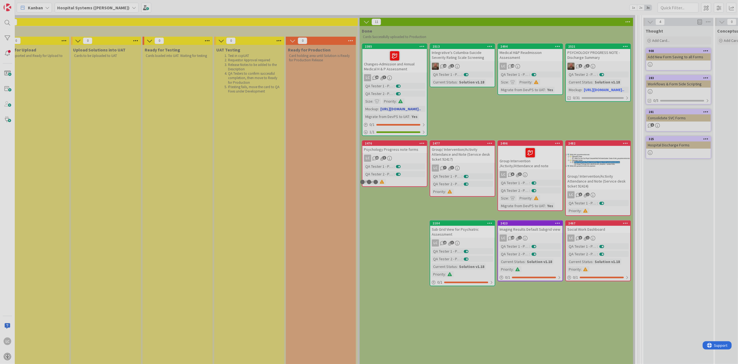
click at [370, 69] on div at bounding box center [369, 182] width 738 height 364
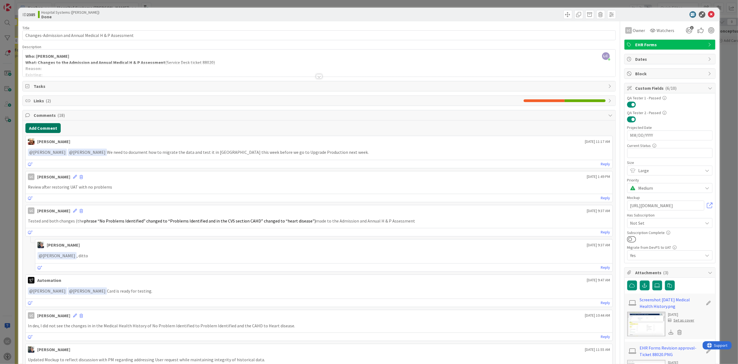
click at [35, 127] on button "Add Comment" at bounding box center [42, 128] width 35 height 10
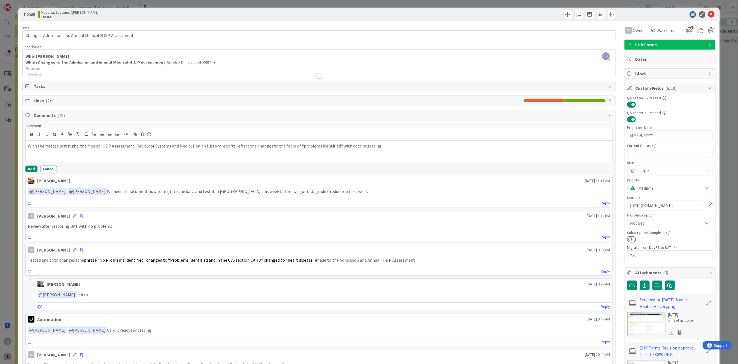
click at [353, 149] on p "With the release last night, the Medical H&P Assessment, Review of Systems and …" at bounding box center [319, 146] width 582 height 6
click at [30, 168] on button "Add" at bounding box center [31, 168] width 12 height 7
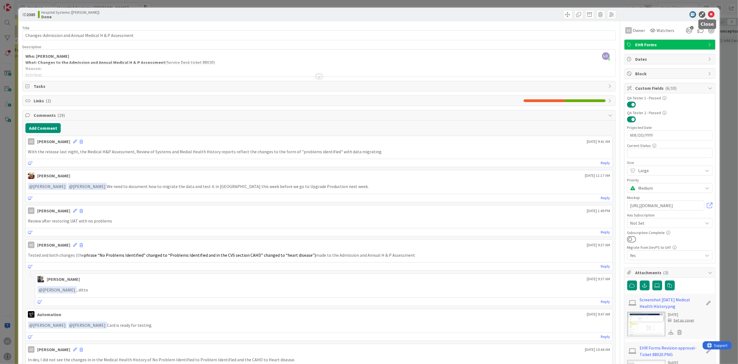
click at [708, 11] on icon at bounding box center [711, 14] width 7 height 7
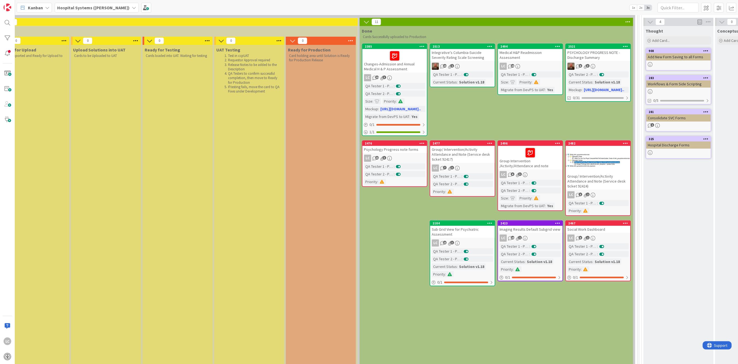
click at [453, 71] on link "2513 Integrative's Columbia-Suicide Severity Rating Scale Screening 10 1 QA Tes…" at bounding box center [463, 65] width 66 height 44
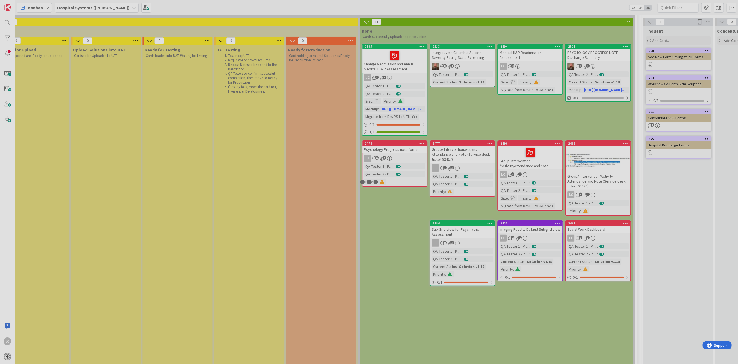
click at [453, 71] on div at bounding box center [369, 182] width 738 height 364
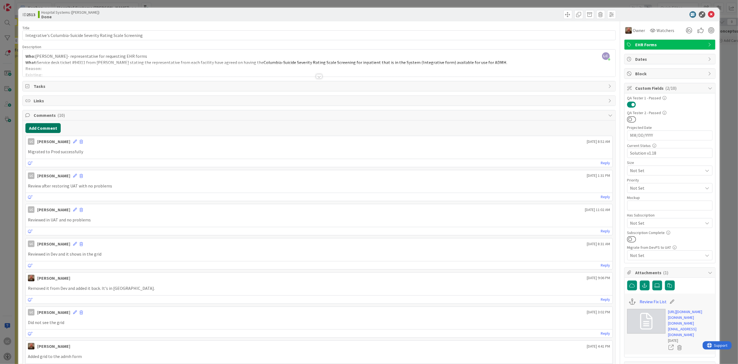
click at [39, 127] on button "Add Comment" at bounding box center [42, 128] width 35 height 10
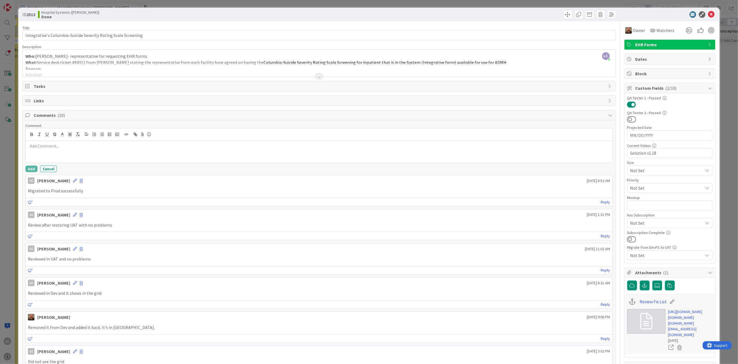
click at [31, 147] on p at bounding box center [319, 146] width 582 height 6
click at [31, 169] on button "Add" at bounding box center [31, 168] width 12 height 7
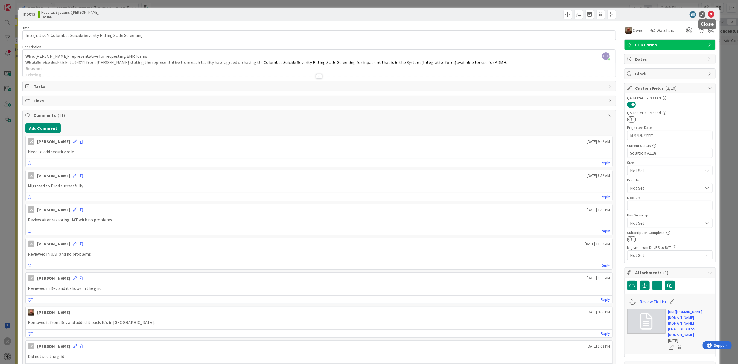
click at [708, 12] on icon at bounding box center [711, 14] width 7 height 7
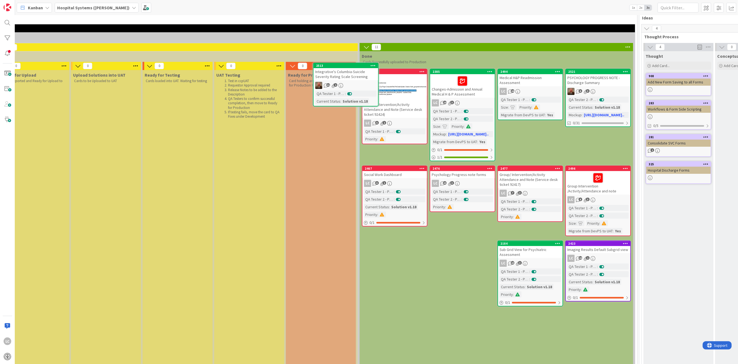
scroll to position [0, 826]
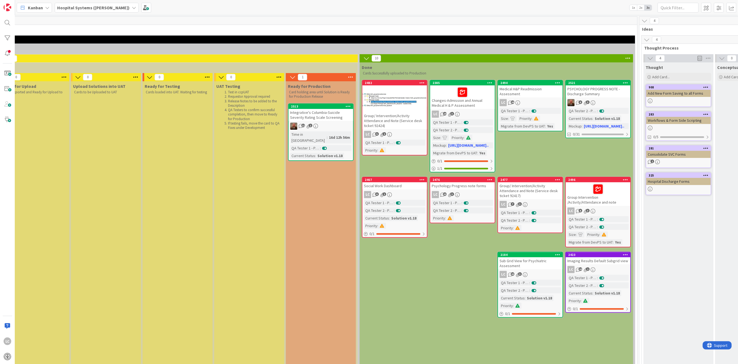
click at [397, 108] on div at bounding box center [394, 100] width 65 height 25
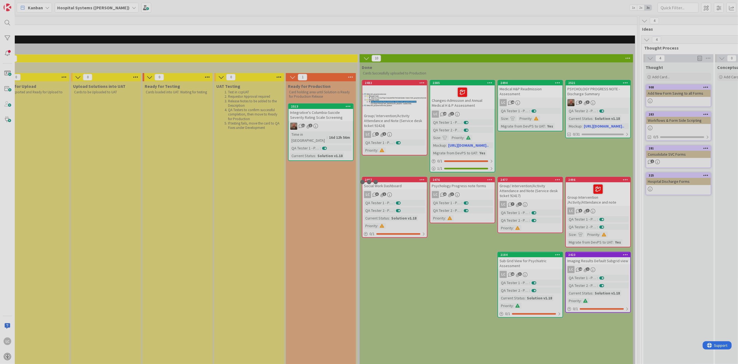
click at [397, 108] on div at bounding box center [369, 182] width 738 height 364
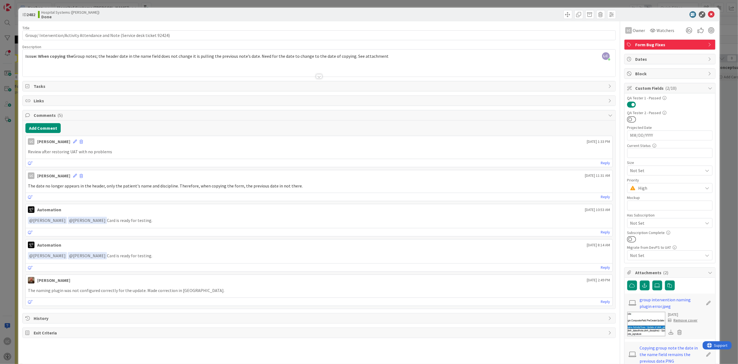
click at [638, 315] on img at bounding box center [646, 324] width 38 height 25
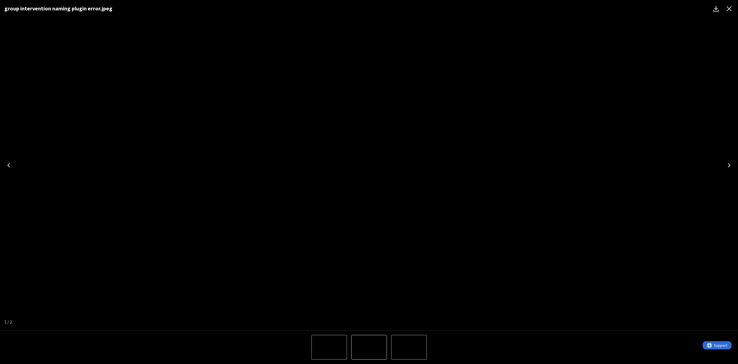
click at [729, 9] on icon "Close" at bounding box center [729, 8] width 5 height 5
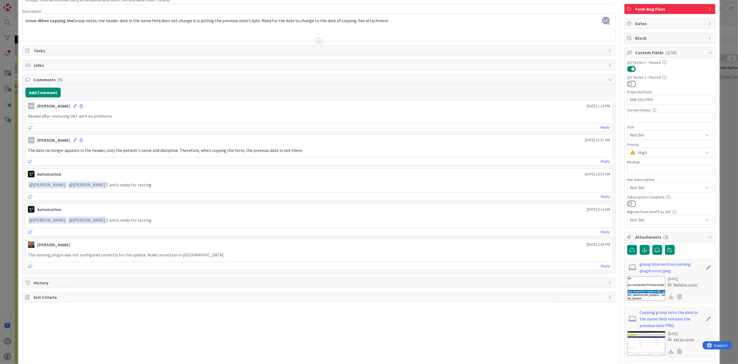
scroll to position [74, 0]
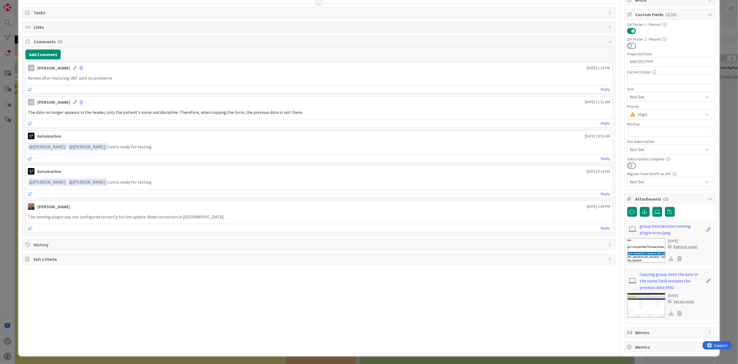
click at [636, 300] on img at bounding box center [646, 305] width 38 height 25
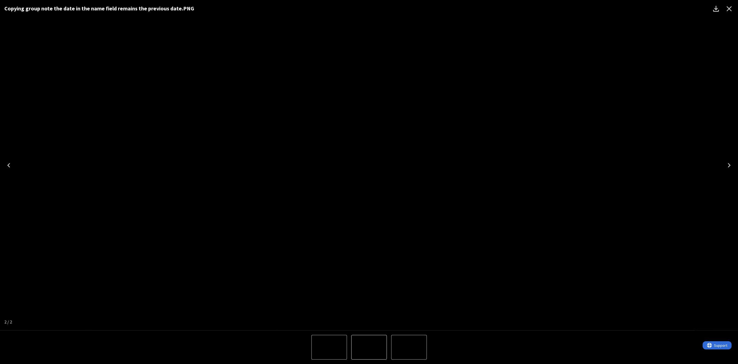
click at [730, 8] on icon "Close" at bounding box center [729, 8] width 5 height 5
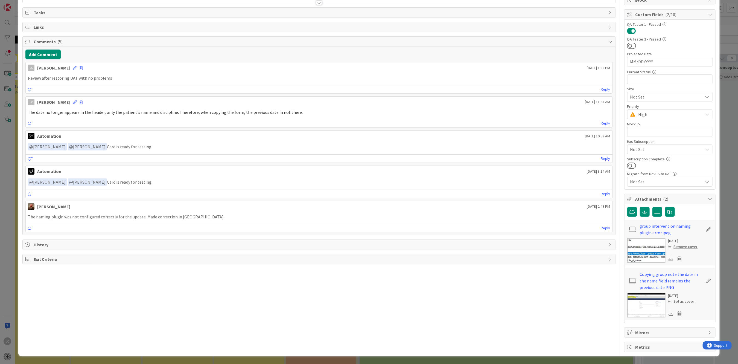
click at [645, 311] on img at bounding box center [646, 305] width 38 height 25
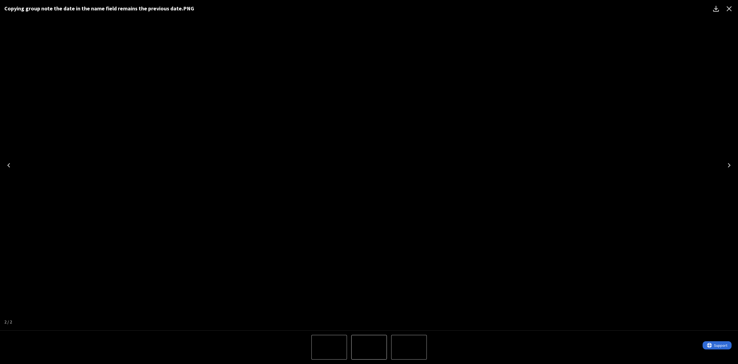
click at [731, 8] on icon "Close" at bounding box center [729, 8] width 9 height 9
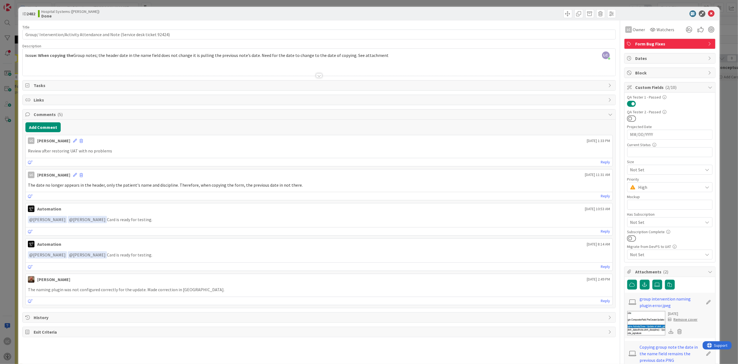
scroll to position [0, 0]
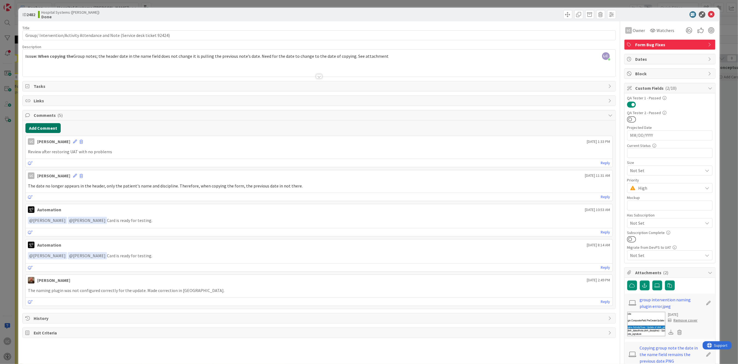
click at [38, 128] on button "Add Comment" at bounding box center [42, 128] width 35 height 10
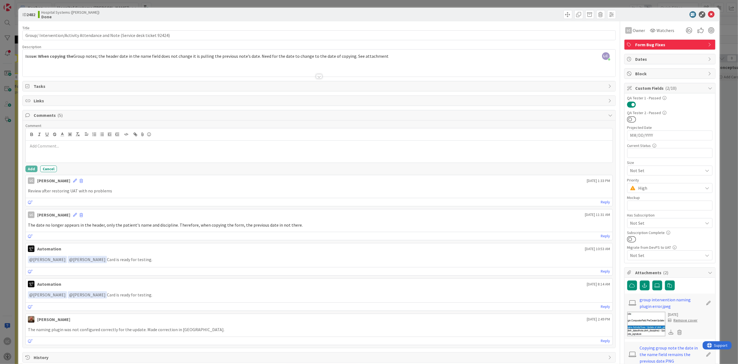
click at [38, 145] on p at bounding box center [319, 146] width 582 height 6
click at [127, 145] on p "The date changes to the date of that is placed in the servie date" at bounding box center [319, 146] width 582 height 6
click at [31, 165] on div "Comment The date changes to the date of that is placed in the service date Add …" at bounding box center [318, 147] width 587 height 49
click at [28, 168] on button "Add" at bounding box center [31, 168] width 12 height 7
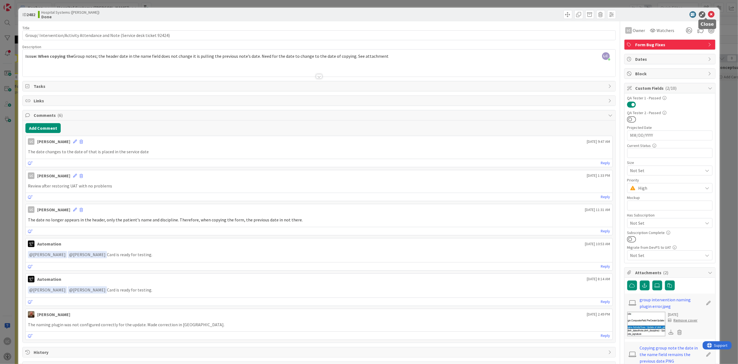
click at [708, 12] on icon at bounding box center [711, 14] width 7 height 7
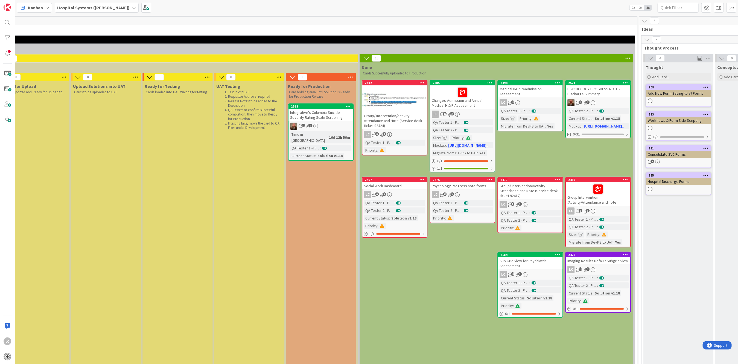
click at [583, 193] on div at bounding box center [598, 188] width 61 height 11
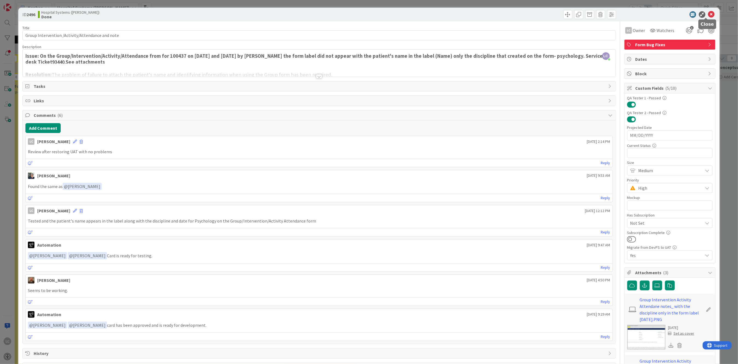
click at [708, 14] on icon at bounding box center [711, 14] width 7 height 7
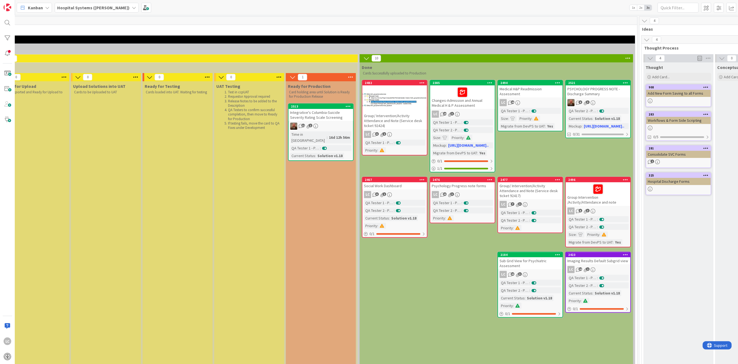
click at [595, 210] on icon at bounding box center [593, 211] width 5 height 5
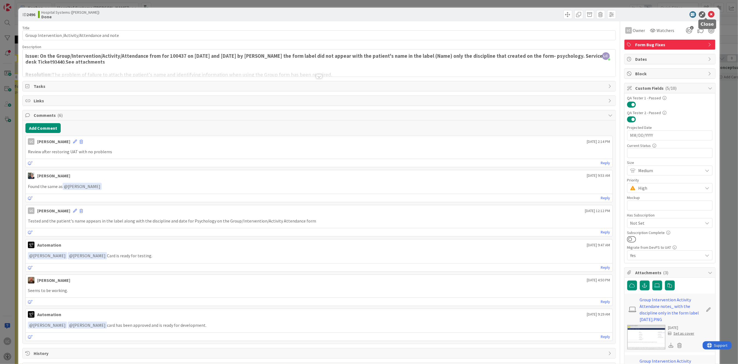
click at [708, 13] on icon at bounding box center [711, 14] width 7 height 7
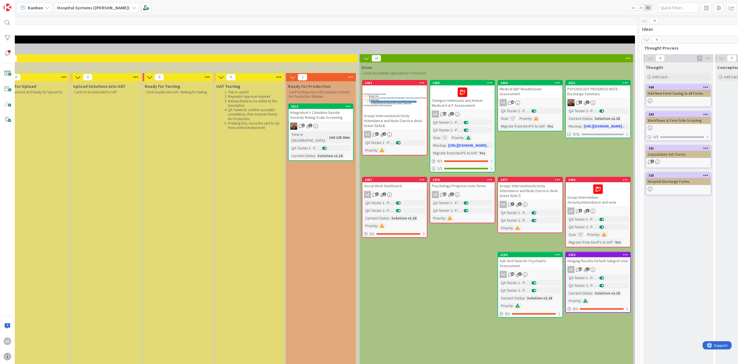
click at [398, 126] on div "Group/ Intervention/Activity Attendance and Note (Service desk ticket 92424)" at bounding box center [394, 120] width 65 height 17
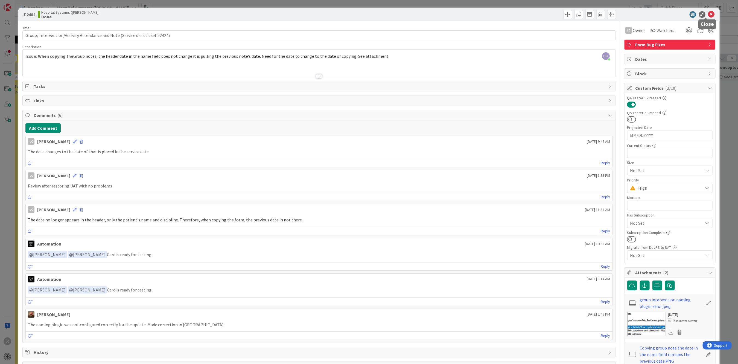
click at [708, 14] on icon at bounding box center [711, 14] width 7 height 7
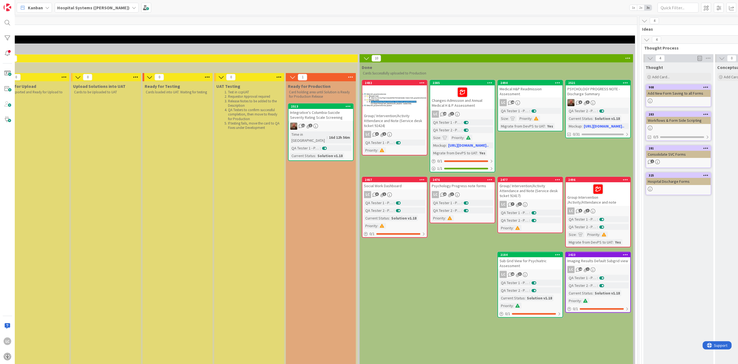
click at [597, 216] on span ":" at bounding box center [597, 219] width 1 height 6
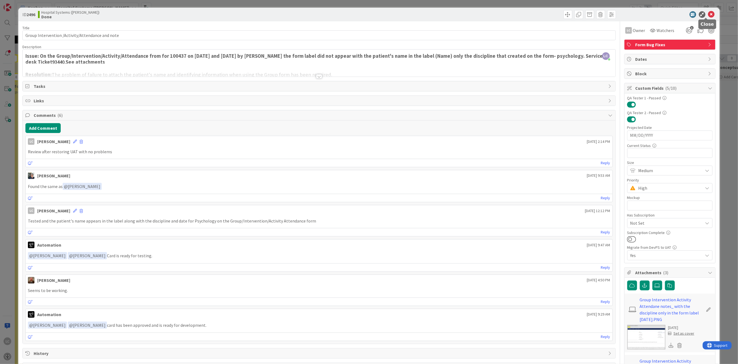
click at [708, 14] on icon at bounding box center [711, 14] width 7 height 7
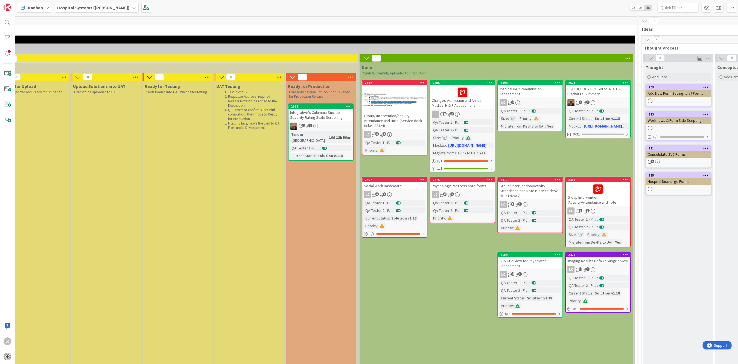
click at [524, 202] on icon at bounding box center [525, 204] width 5 height 5
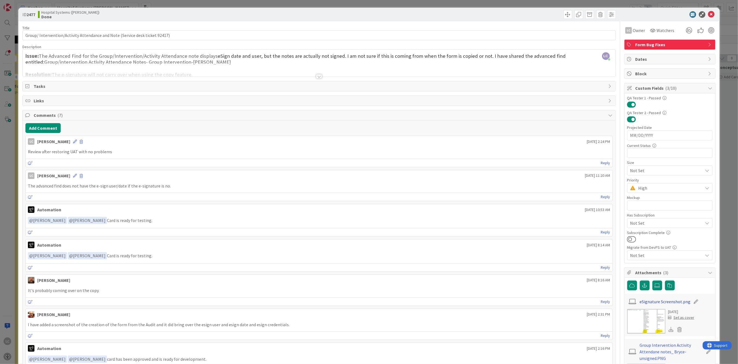
click at [652, 301] on link "eSignature Screenshot.png" at bounding box center [665, 301] width 51 height 7
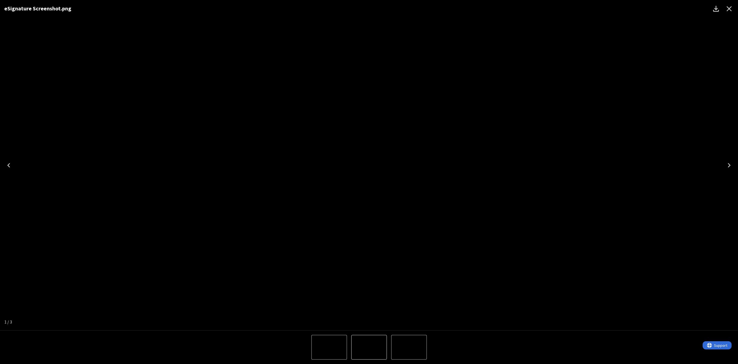
click at [729, 7] on icon "Close" at bounding box center [729, 8] width 9 height 9
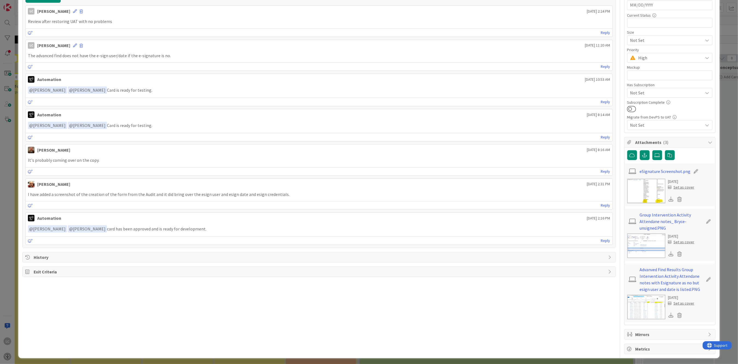
scroll to position [132, 0]
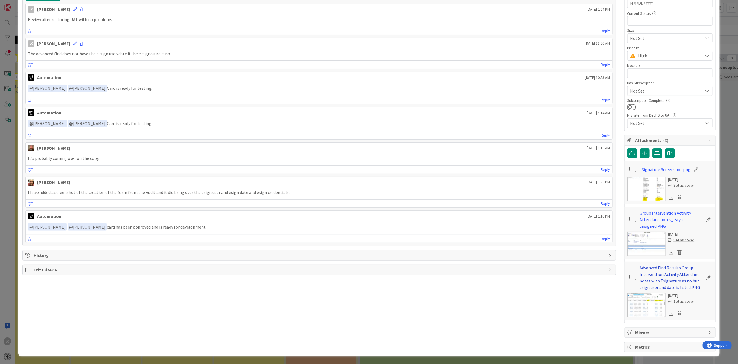
click at [650, 269] on link "Advanved Find Results Group Intervention Activity Attendane notes with Esignatu…" at bounding box center [671, 277] width 63 height 26
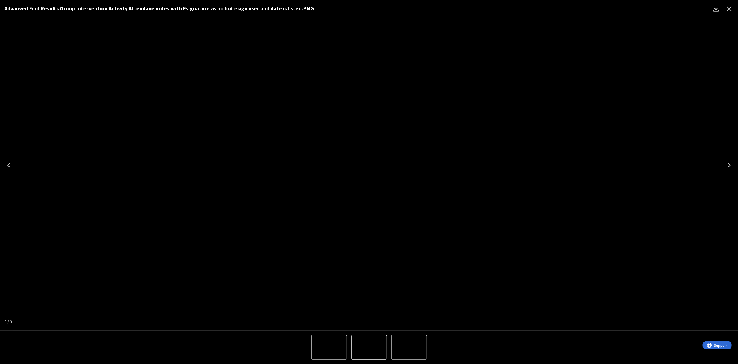
click at [729, 10] on icon "Close" at bounding box center [729, 8] width 9 height 9
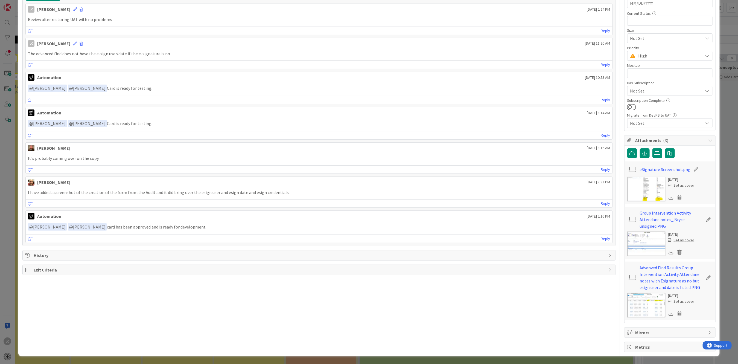
click at [641, 231] on div "Group Intervention Activity Attendane notes_ Bryce-unsigned.PNG [DATE] Set as c…" at bounding box center [670, 233] width 91 height 52
click at [648, 214] on link "Group Intervention Activity Attendane notes_ Bryce-unsigned.PNG" at bounding box center [671, 220] width 63 height 20
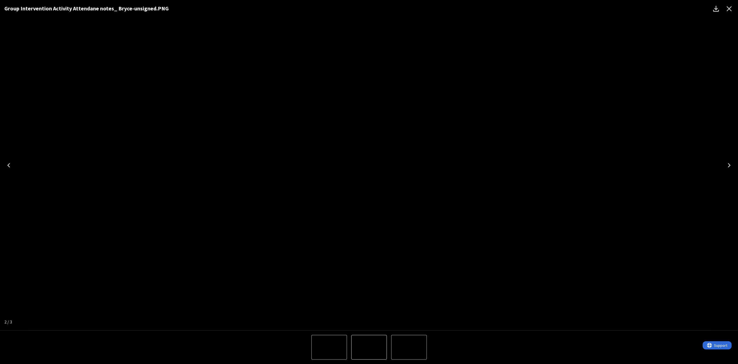
click at [731, 7] on icon "Close" at bounding box center [729, 8] width 5 height 5
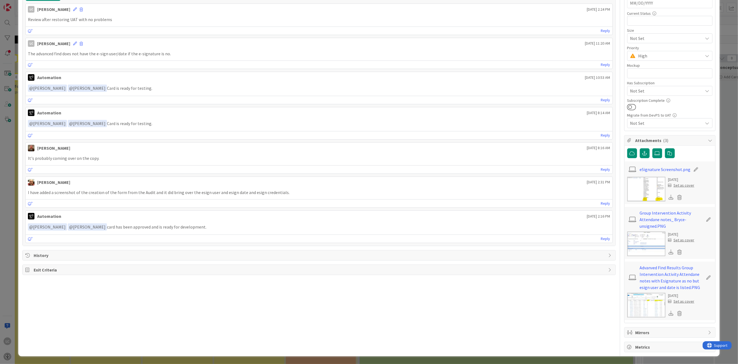
click at [639, 303] on img at bounding box center [646, 305] width 38 height 25
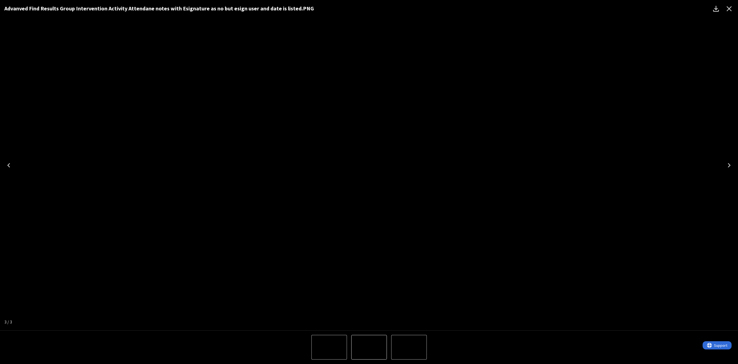
click at [730, 8] on icon "Close" at bounding box center [729, 8] width 5 height 5
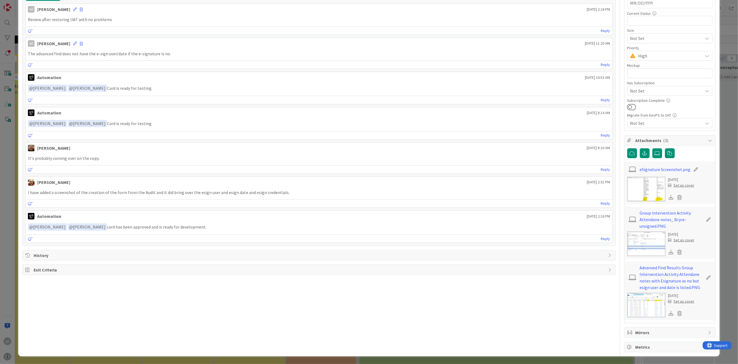
click at [636, 241] on img at bounding box center [646, 243] width 38 height 25
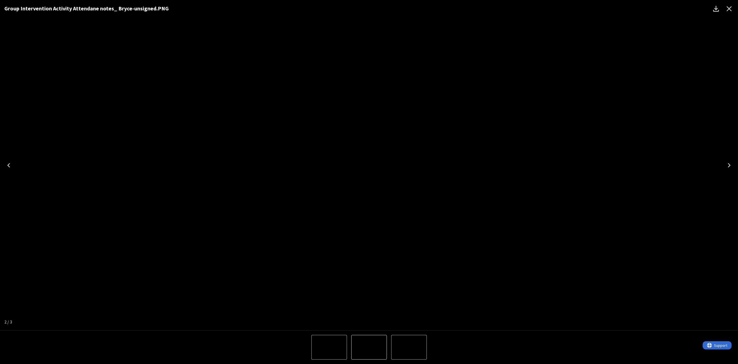
click at [731, 8] on icon "Close" at bounding box center [729, 8] width 9 height 9
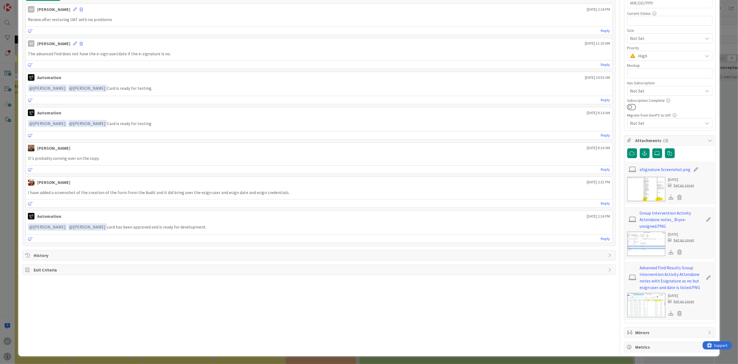
click at [648, 297] on img at bounding box center [646, 305] width 38 height 25
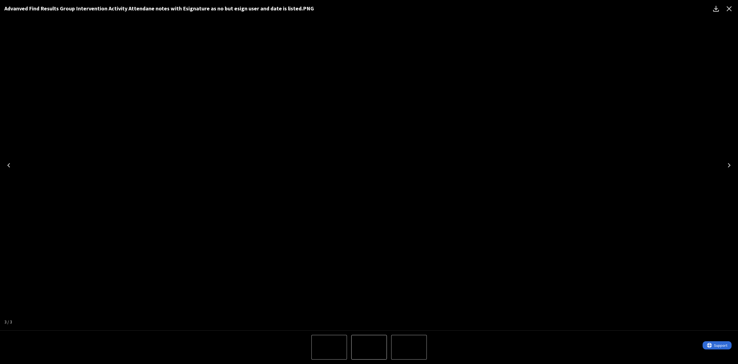
click at [729, 8] on icon "Close" at bounding box center [729, 8] width 9 height 9
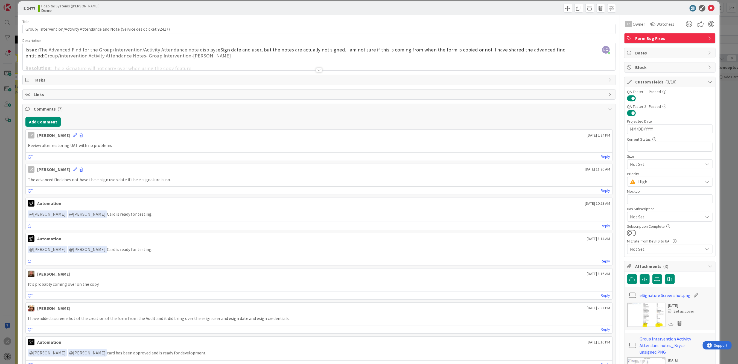
scroll to position [0, 0]
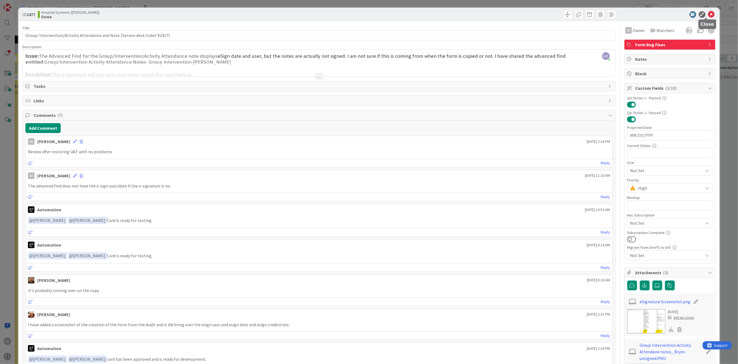
click at [708, 14] on icon at bounding box center [711, 14] width 7 height 7
